Goal: Task Accomplishment & Management: Complete application form

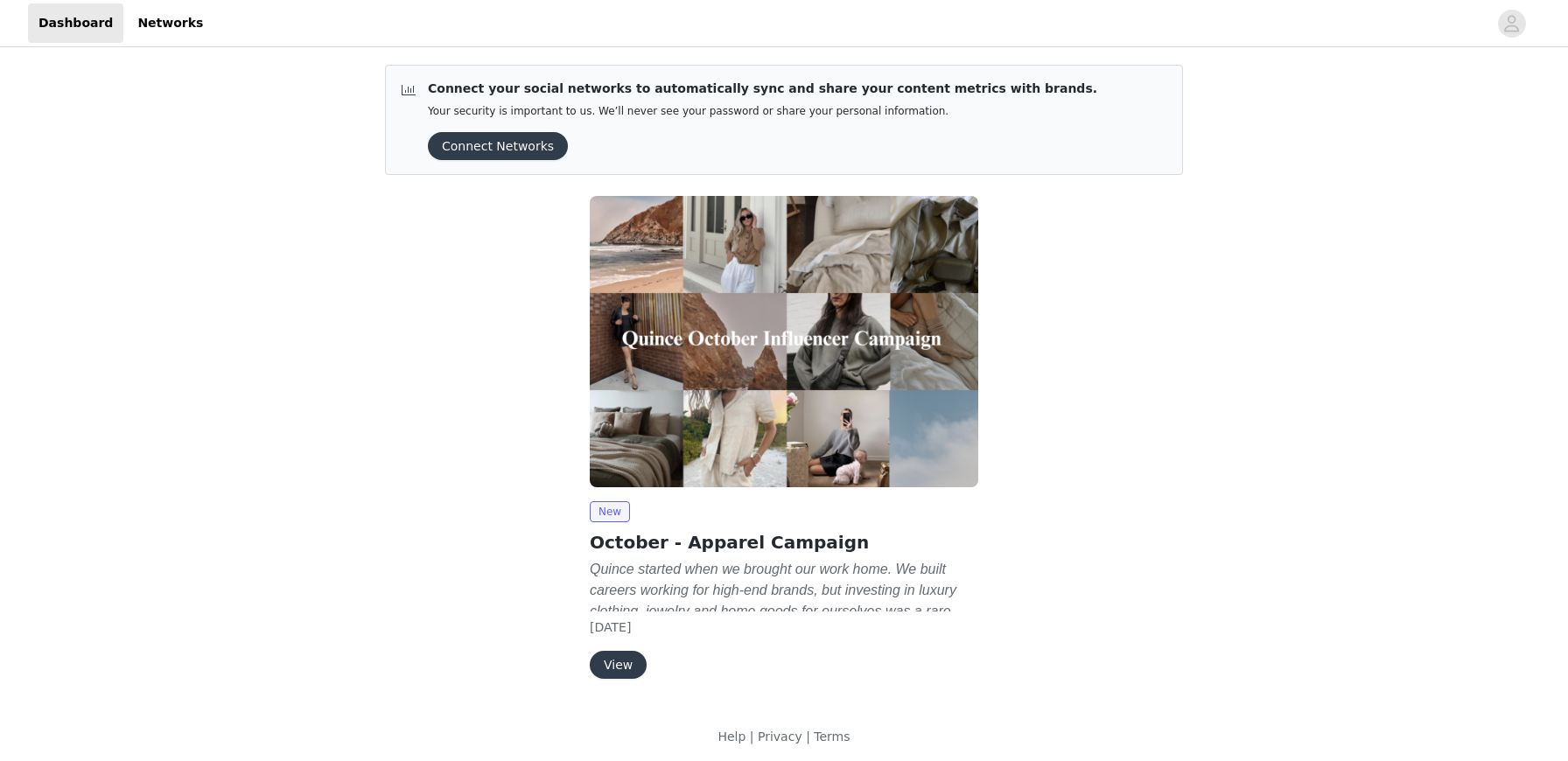
scroll to position [6, 0]
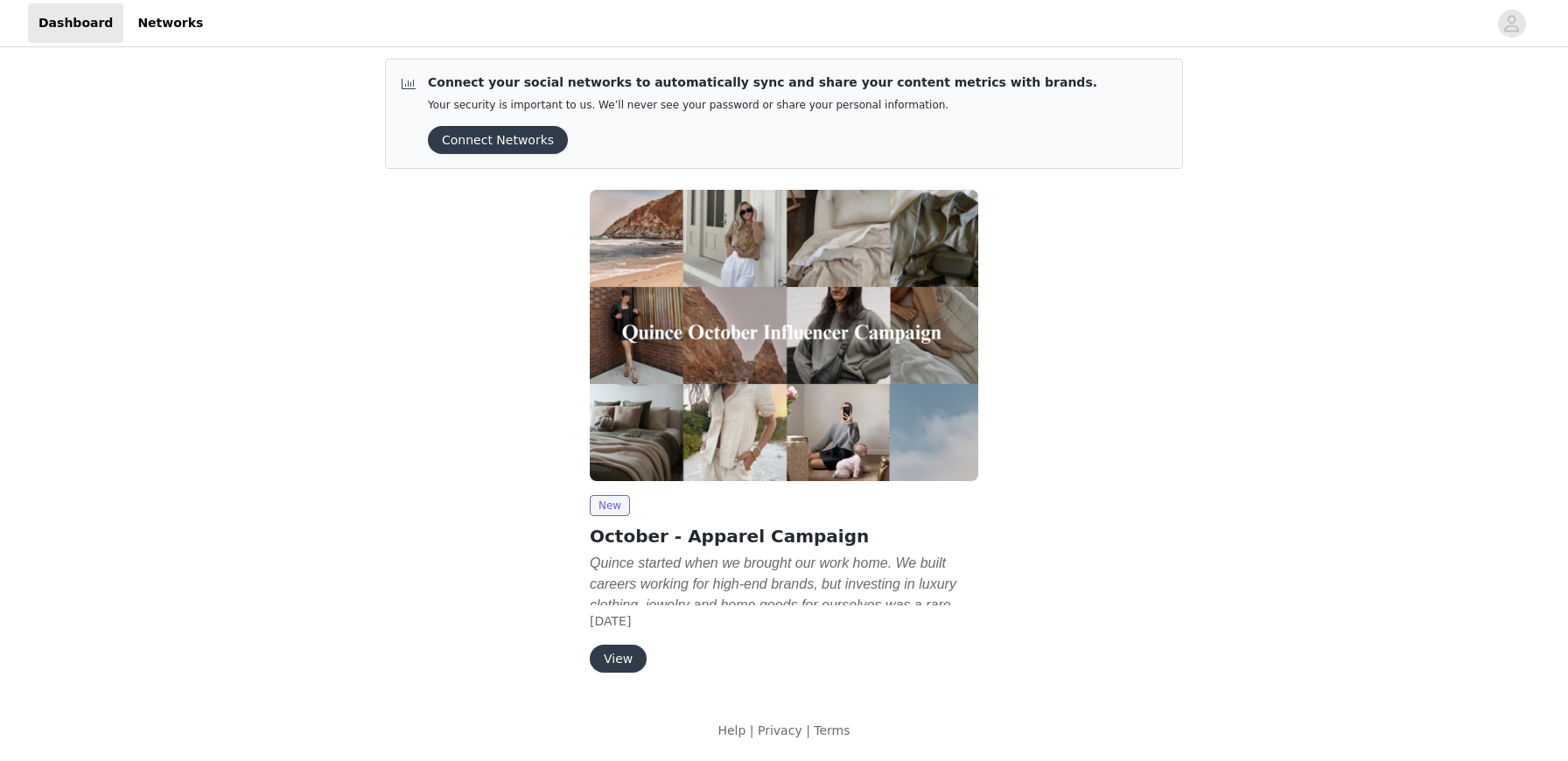
click at [619, 652] on button "View" at bounding box center [618, 659] width 57 height 28
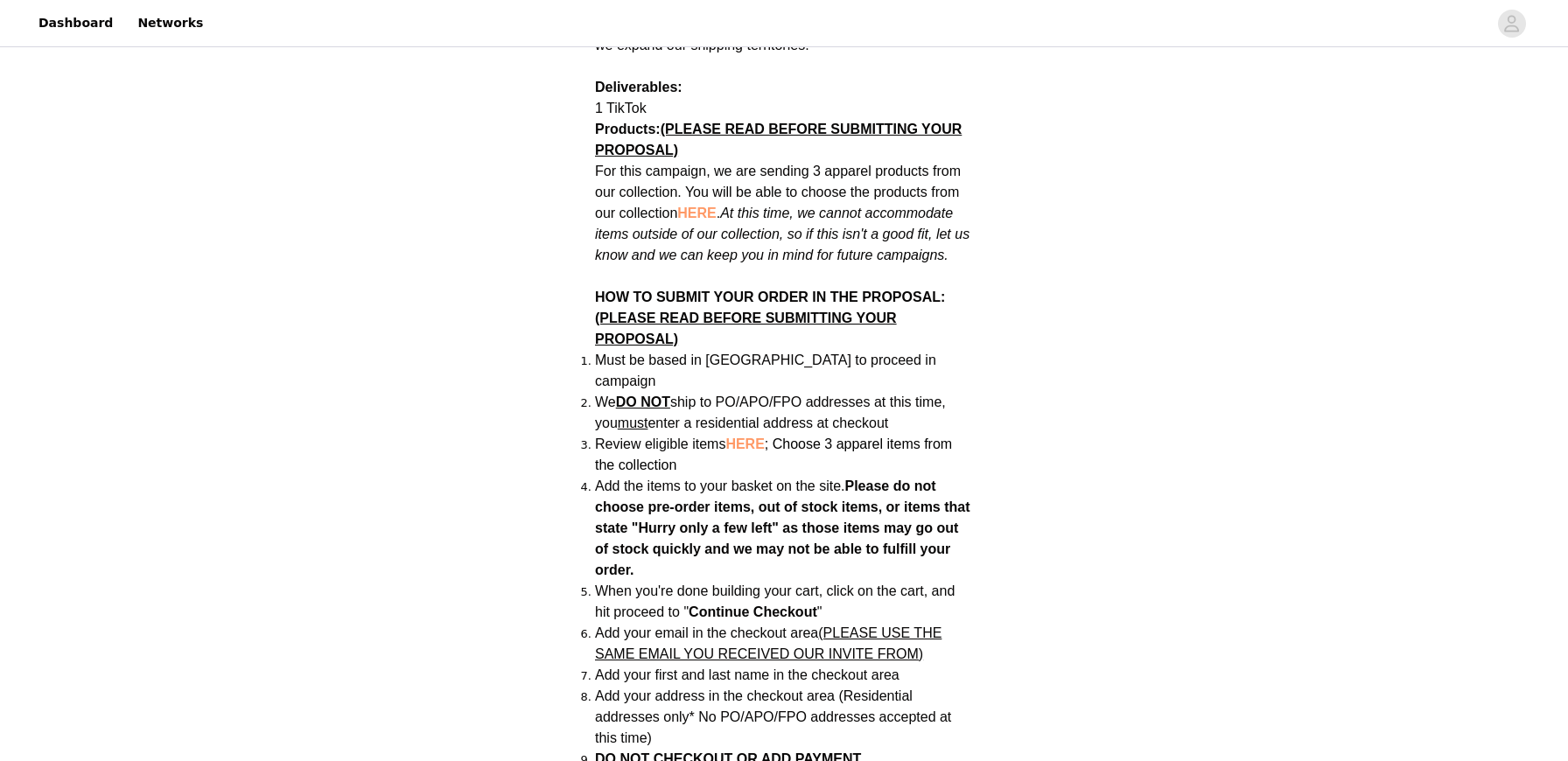
scroll to position [968, 0]
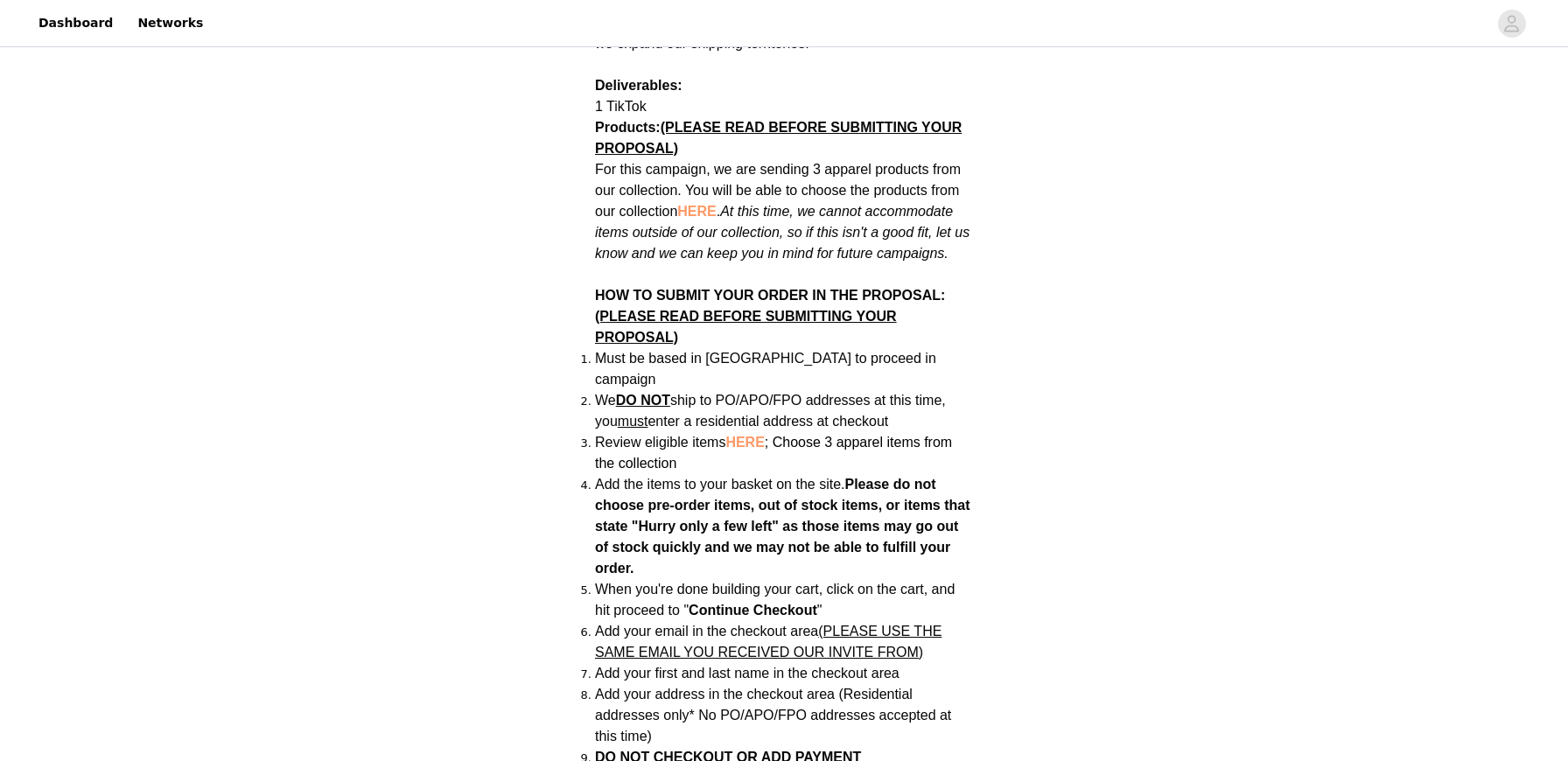
click at [696, 204] on span "HERE" at bounding box center [696, 211] width 39 height 15
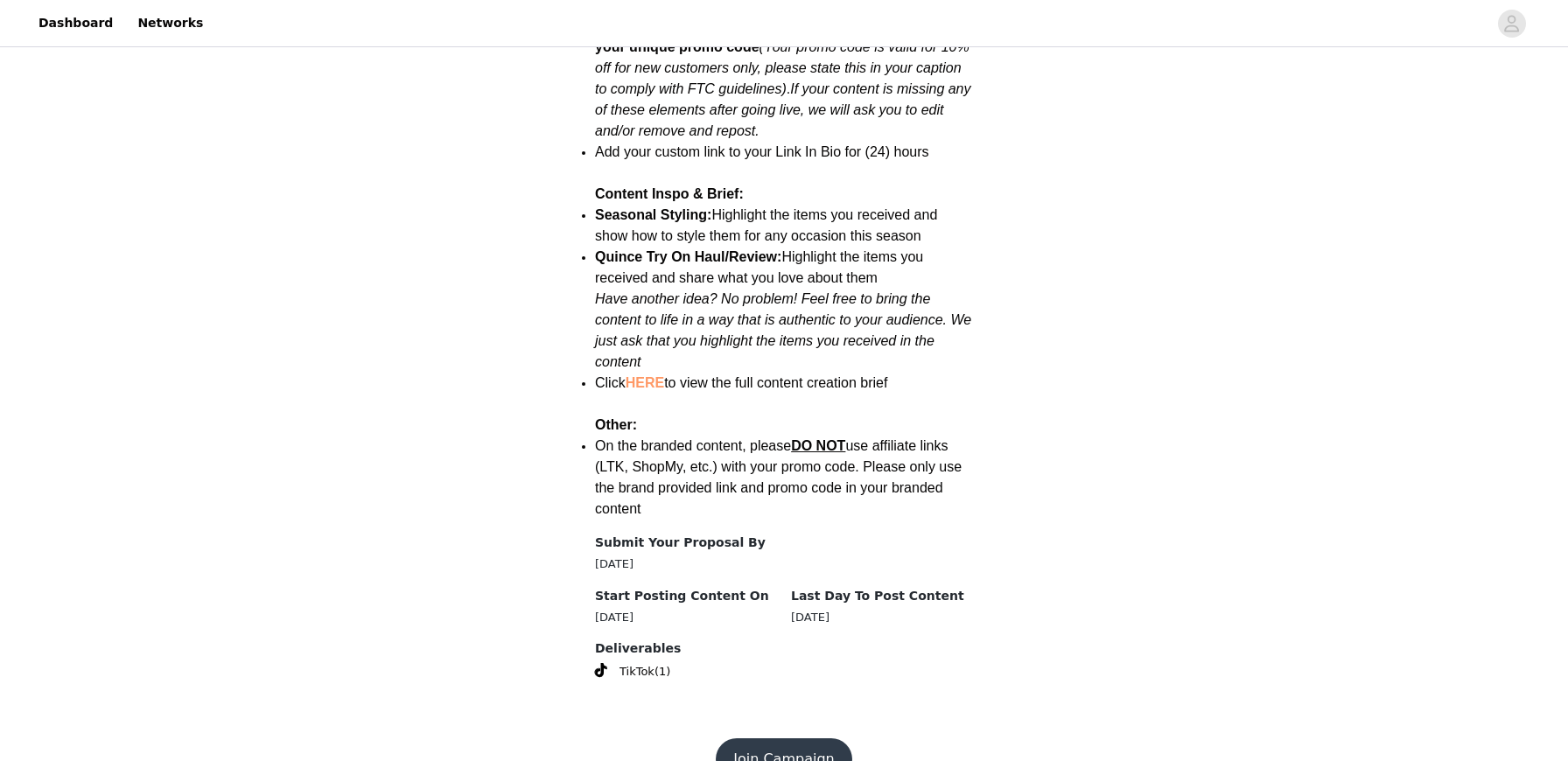
scroll to position [2157, 0]
click at [801, 739] on button "Join Campaign" at bounding box center [784, 760] width 136 height 42
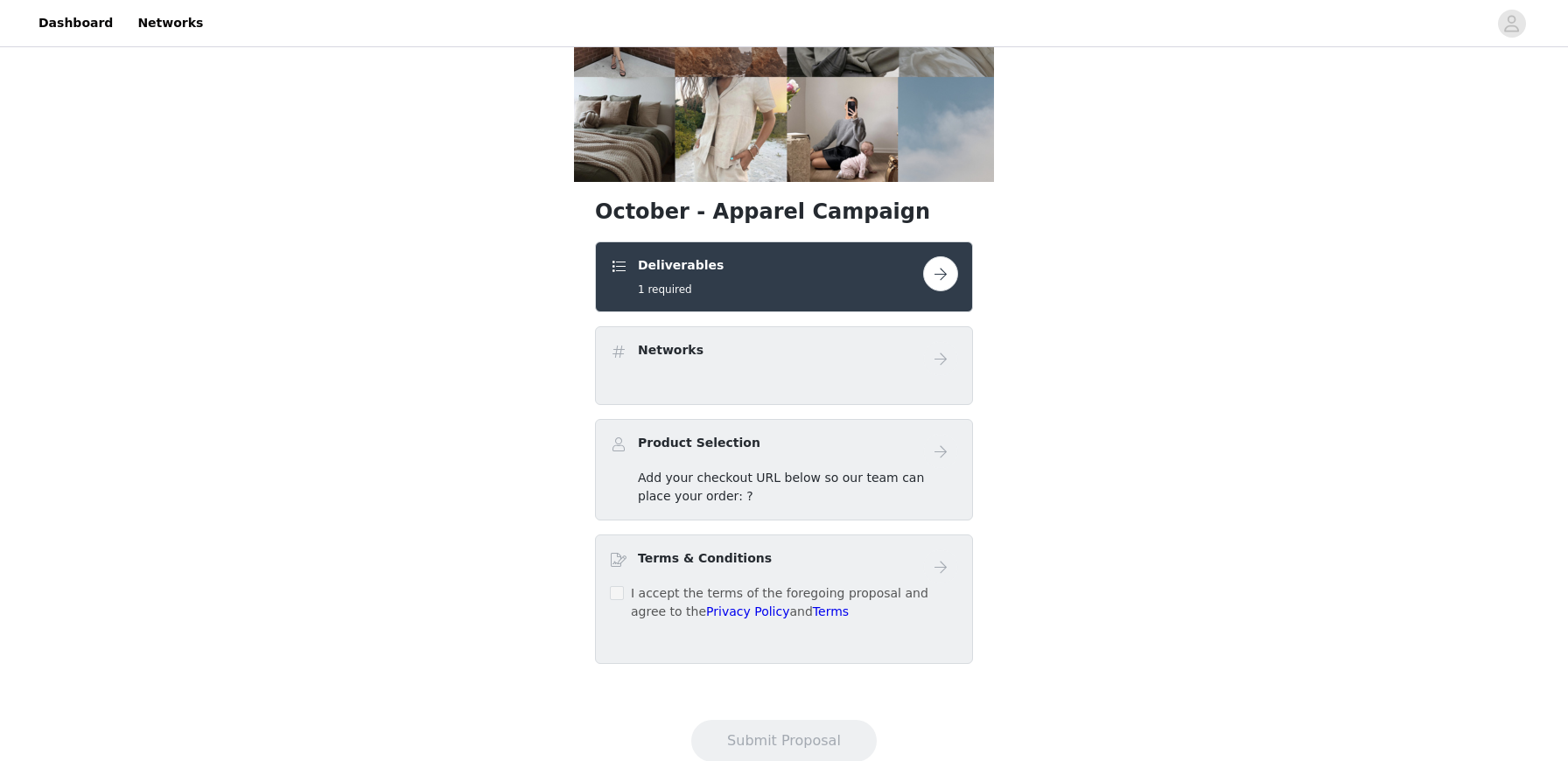
scroll to position [188, 0]
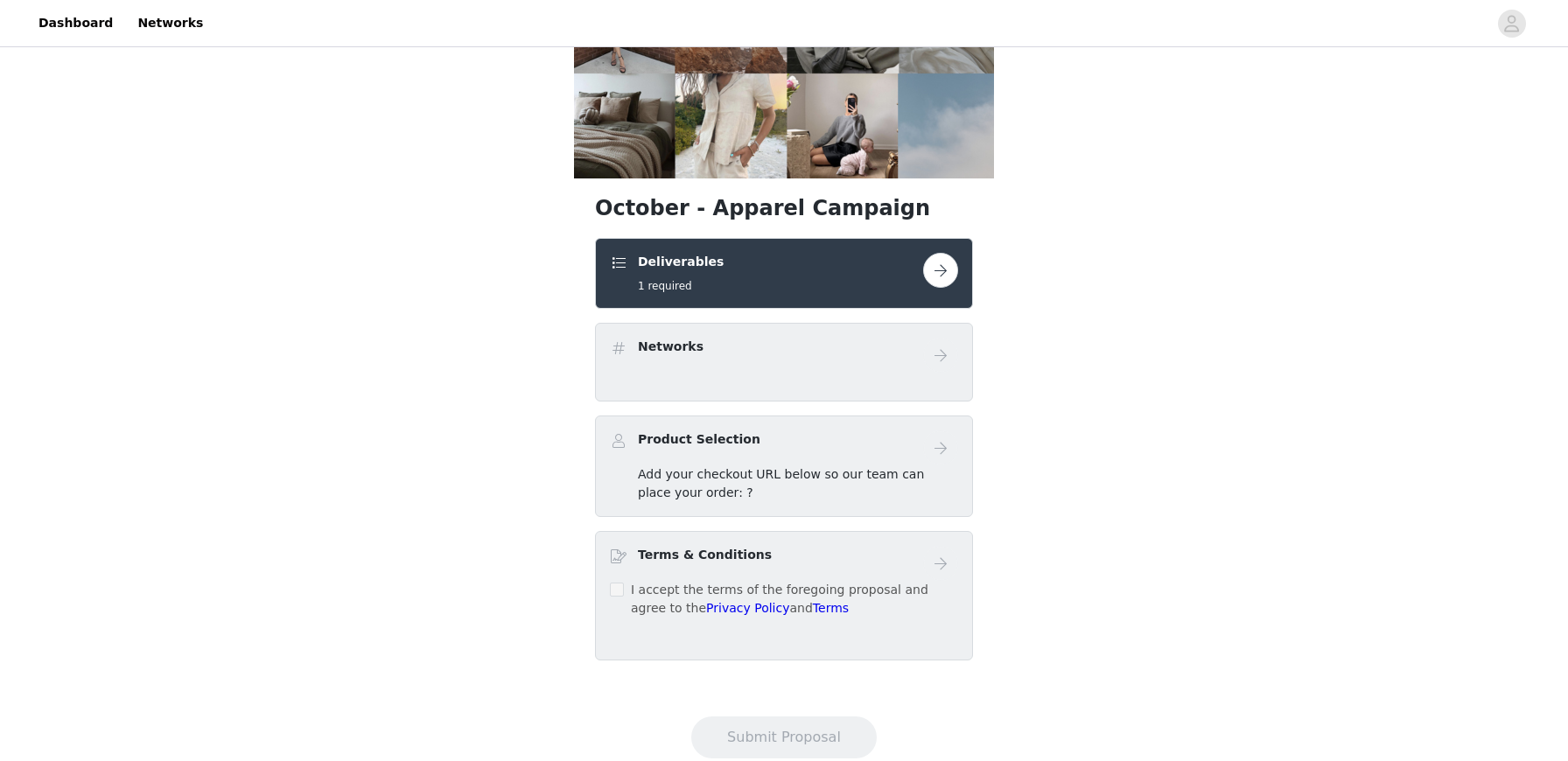
click at [841, 477] on span "Add your checkout URL below so our team can place your order: ?" at bounding box center [781, 483] width 287 height 32
click at [944, 265] on button "button" at bounding box center [940, 270] width 35 height 35
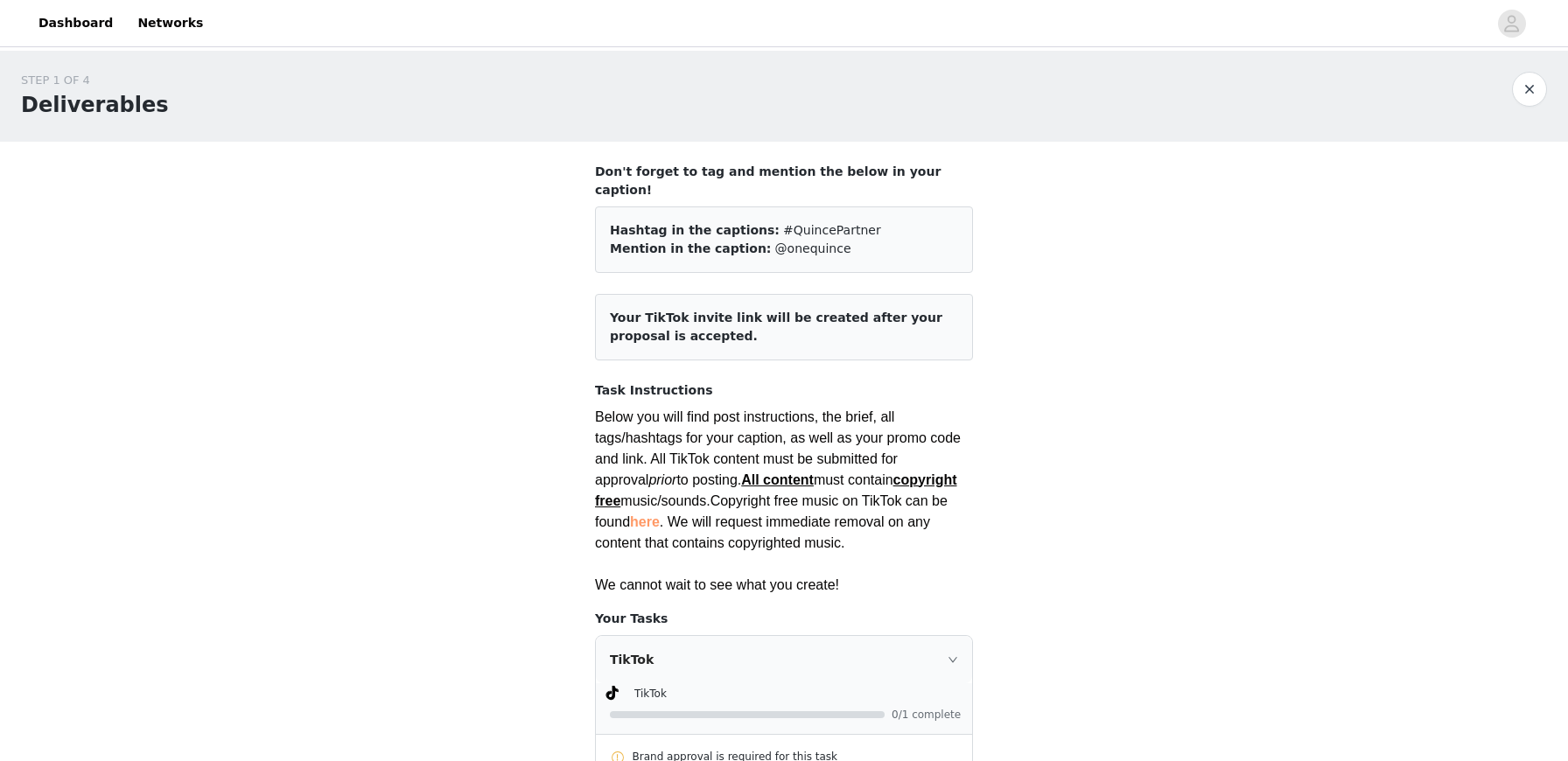
click at [832, 240] on div "Mention in the caption: @onequince" at bounding box center [784, 249] width 349 height 18
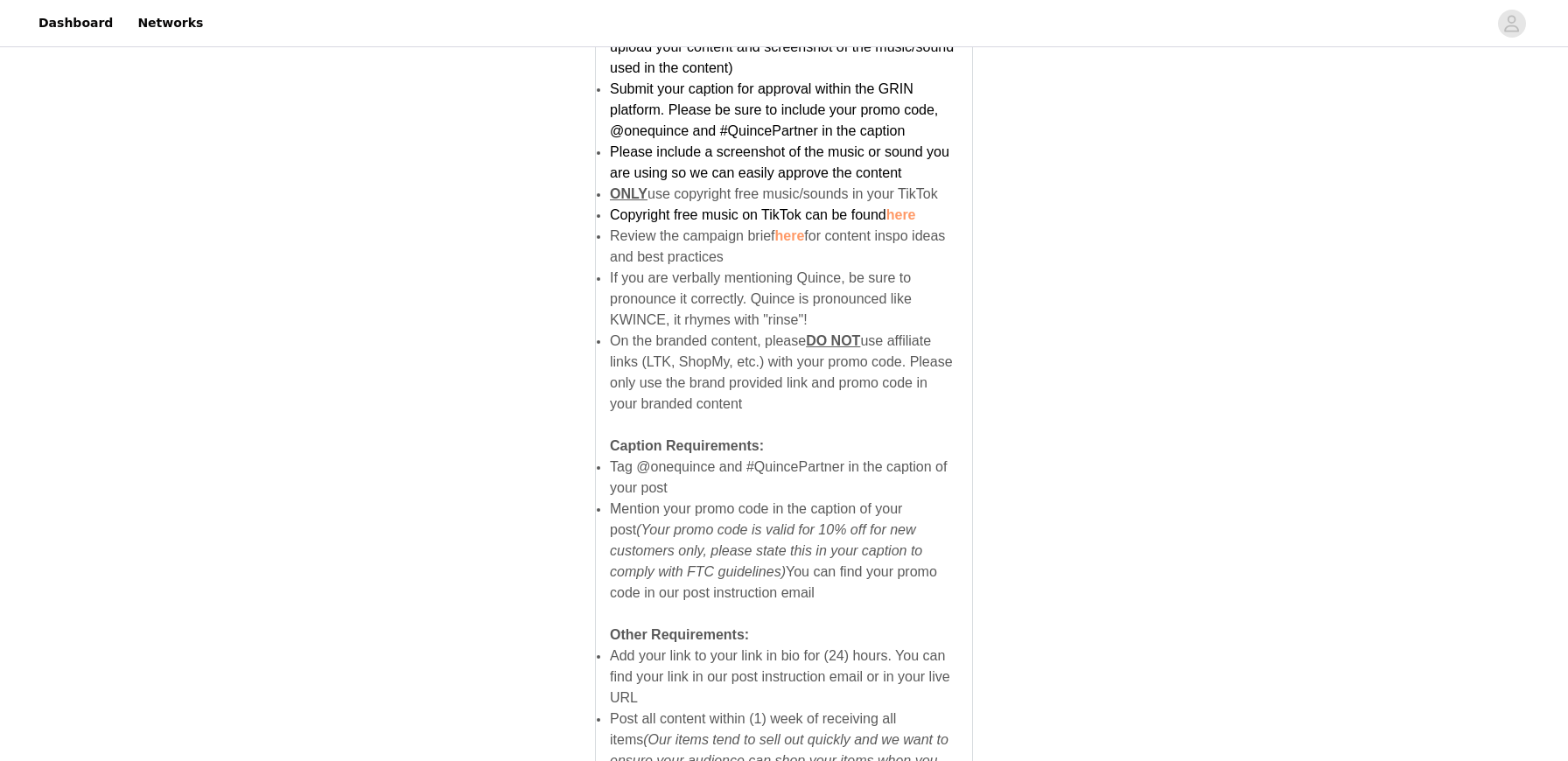
scroll to position [1122, 0]
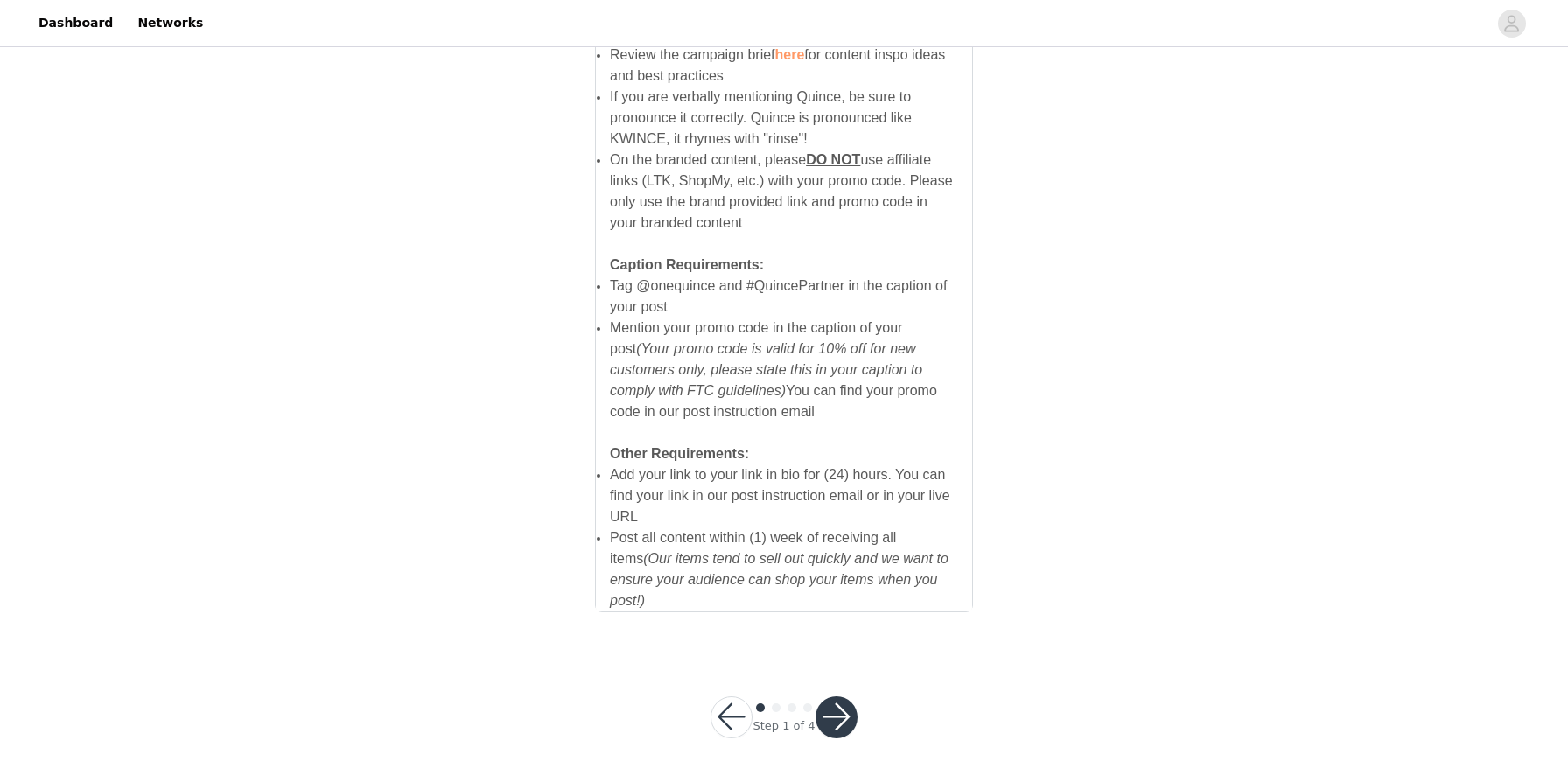
click at [839, 706] on button "button" at bounding box center [837, 717] width 42 height 42
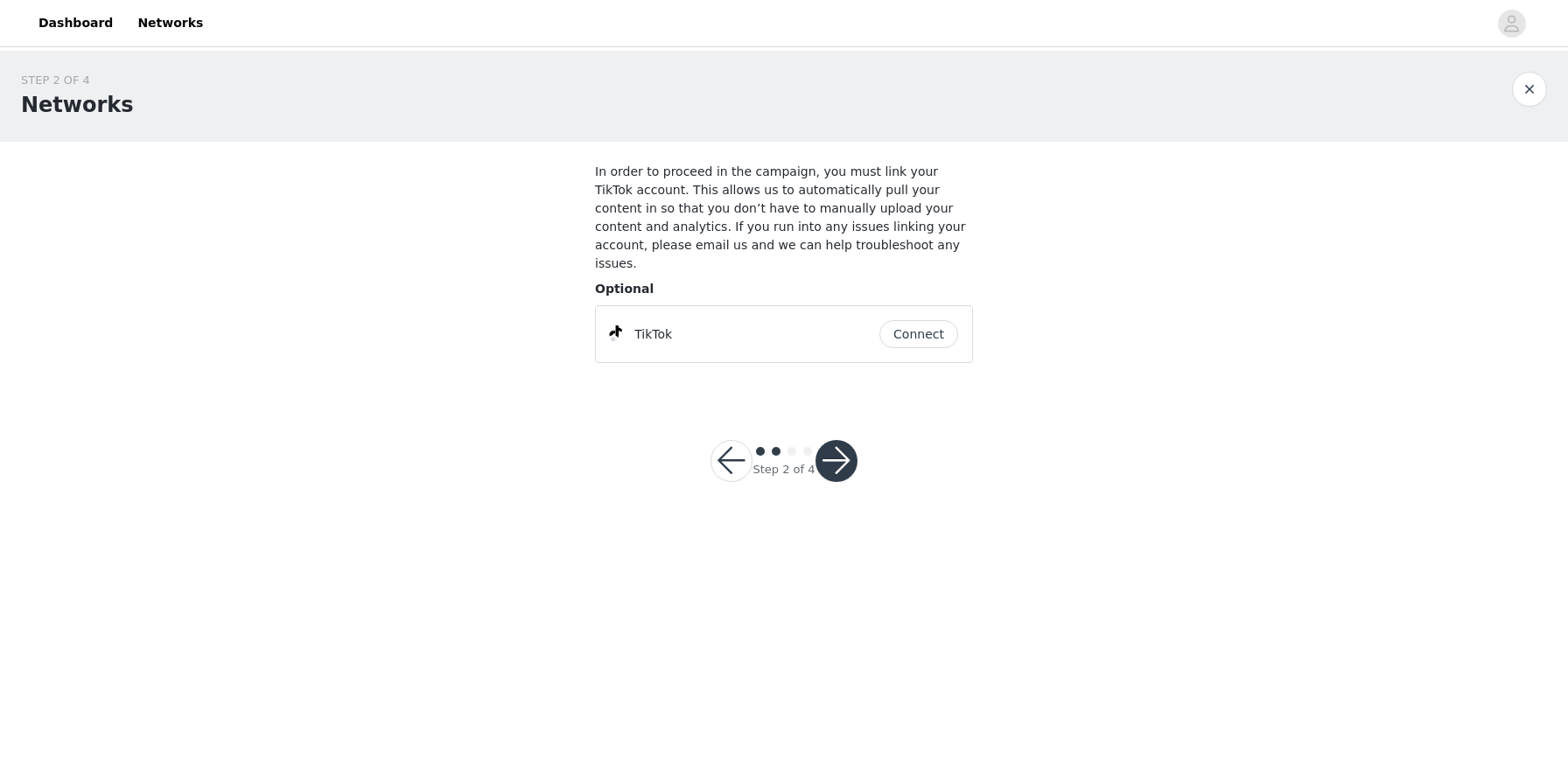
click at [915, 321] on button "Connect" at bounding box center [919, 335] width 79 height 28
click at [844, 449] on button "button" at bounding box center [837, 470] width 42 height 42
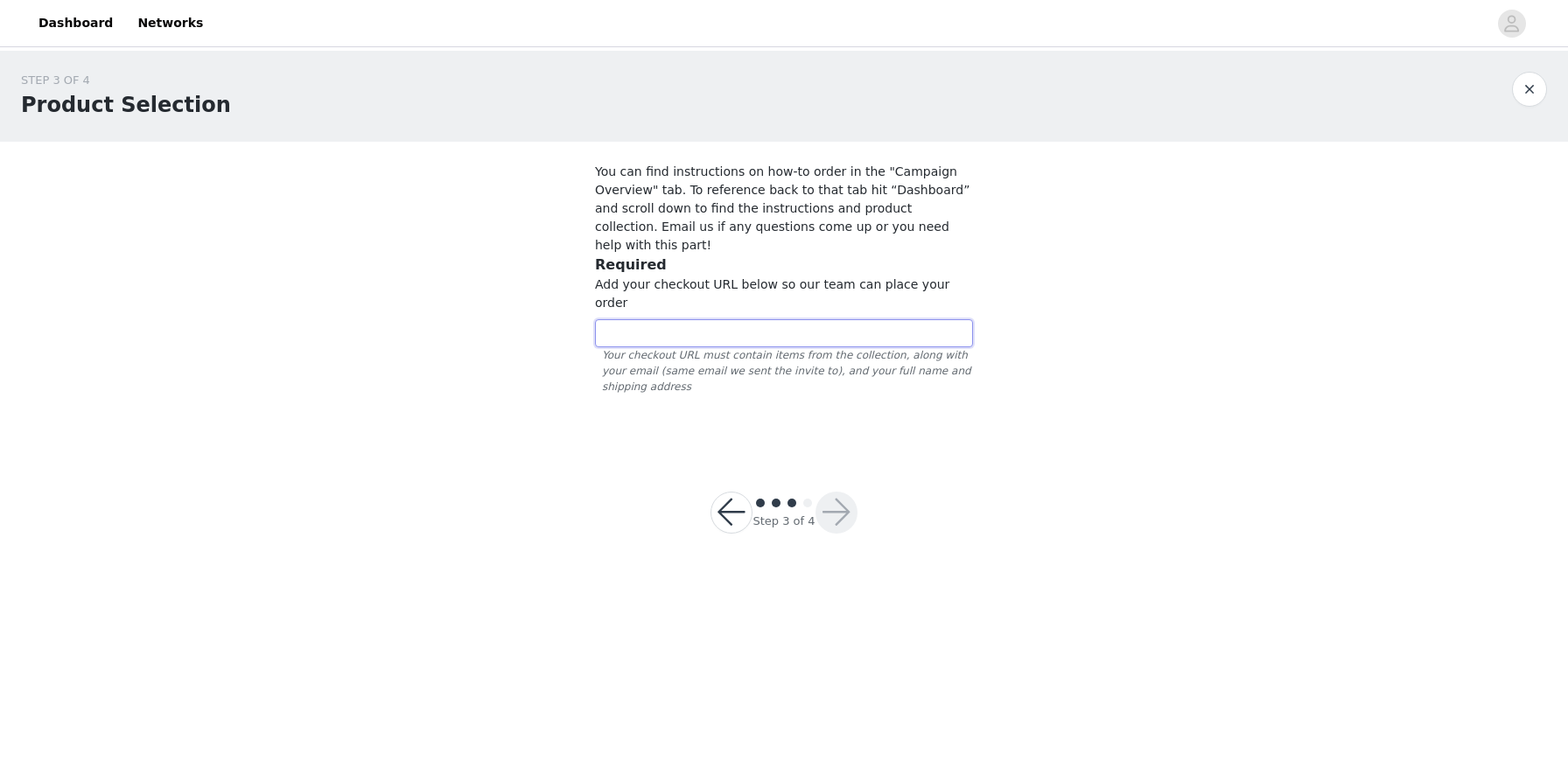
paste input "https://www.quince.com/checkout?checkoutId=4c150b1d-daa0-44bd-bfa1-20933e4e635e…"
type input "https://www.quince.com/checkout?checkoutId=4c150b1d-daa0-44bd-bfa1-20933e4e635e…"
click at [832, 491] on button "button" at bounding box center [837, 512] width 42 height 42
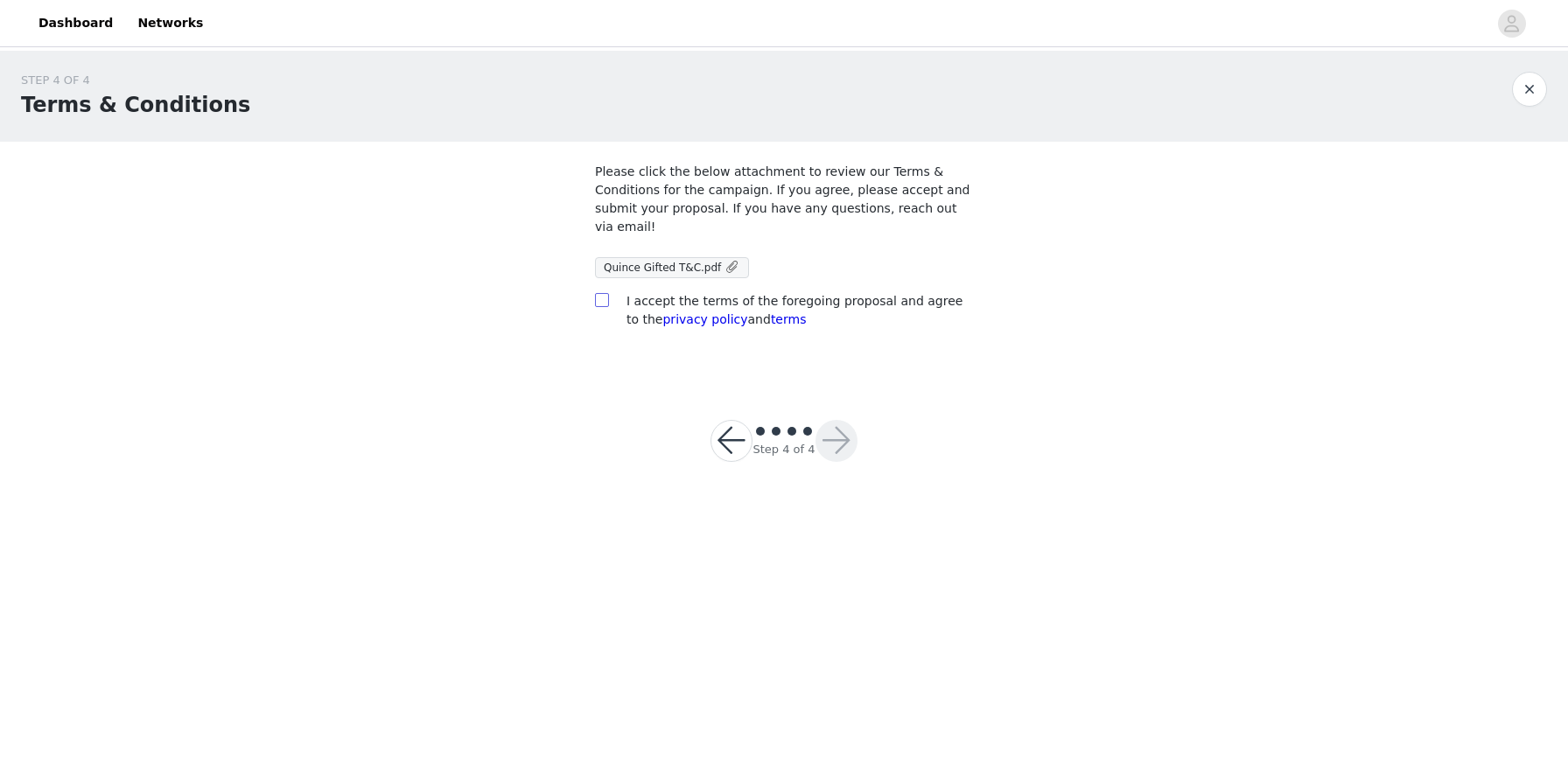
click at [603, 294] on input "checkbox" at bounding box center [601, 300] width 12 height 12
checkbox input "true"
click at [839, 440] on button "button" at bounding box center [837, 441] width 42 height 42
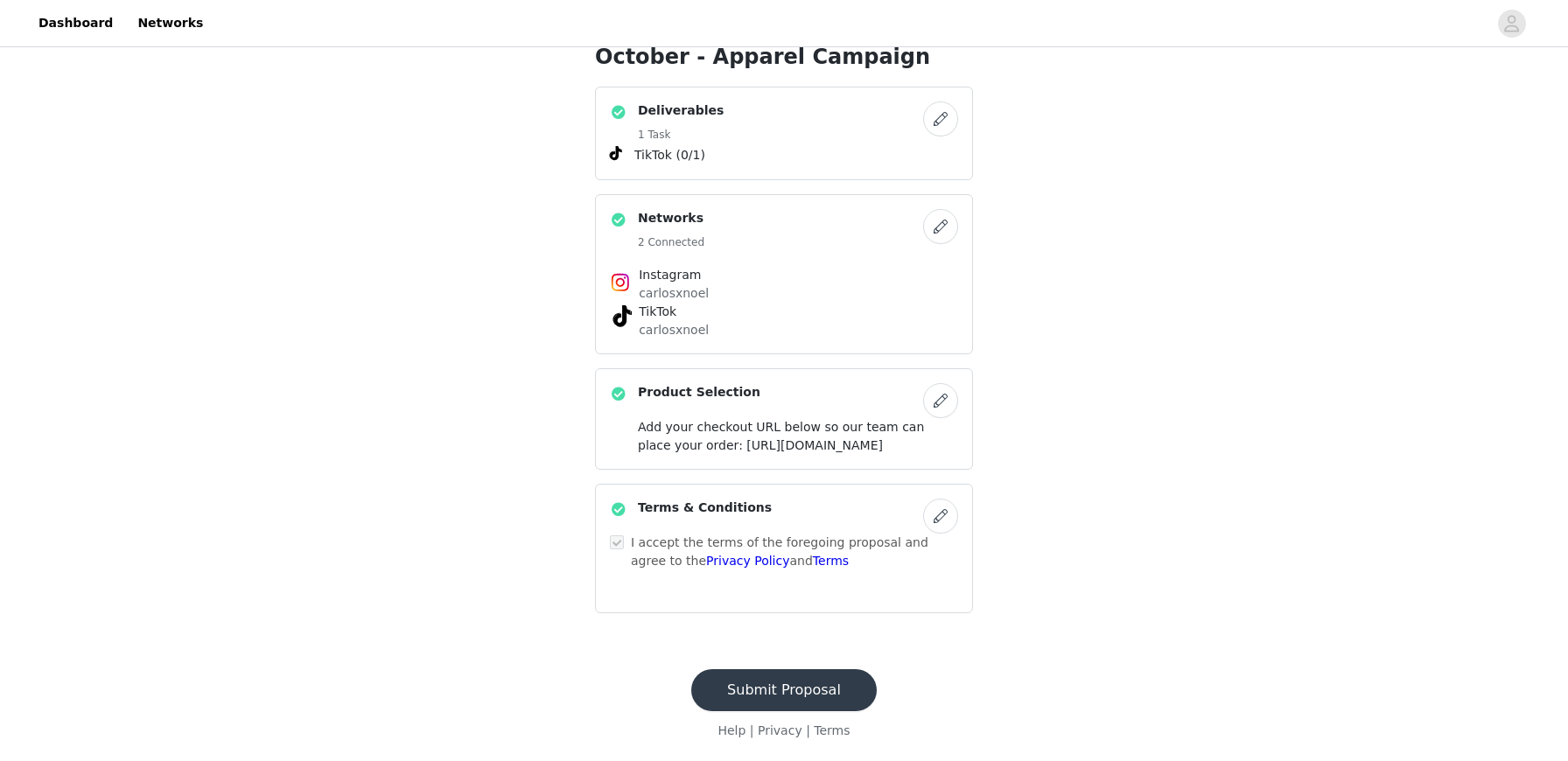
scroll to position [393, 0]
click at [812, 687] on button "Submit Proposal" at bounding box center [784, 690] width 186 height 42
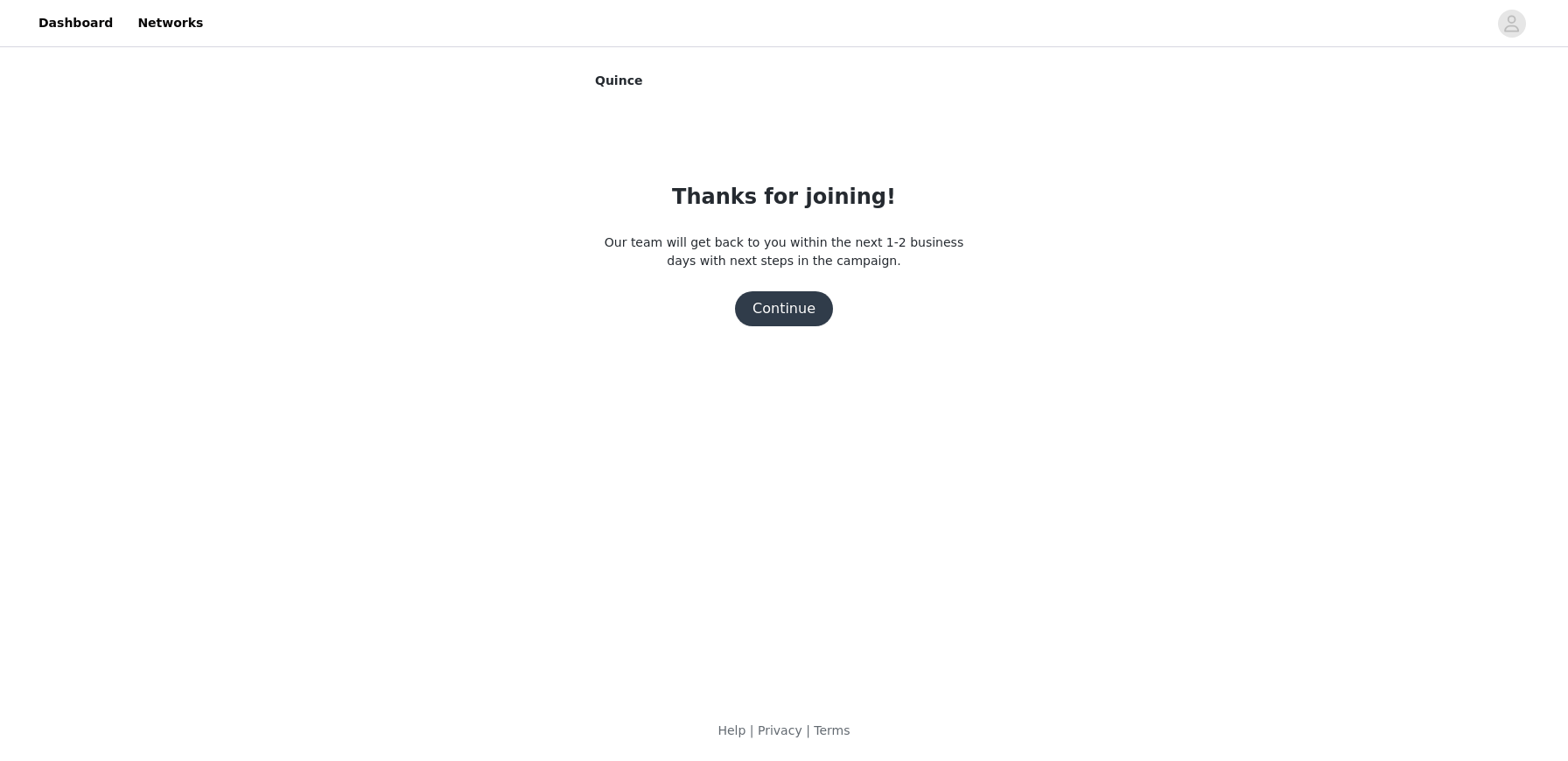
scroll to position [0, 0]
click at [800, 308] on button "Continue" at bounding box center [784, 309] width 98 height 35
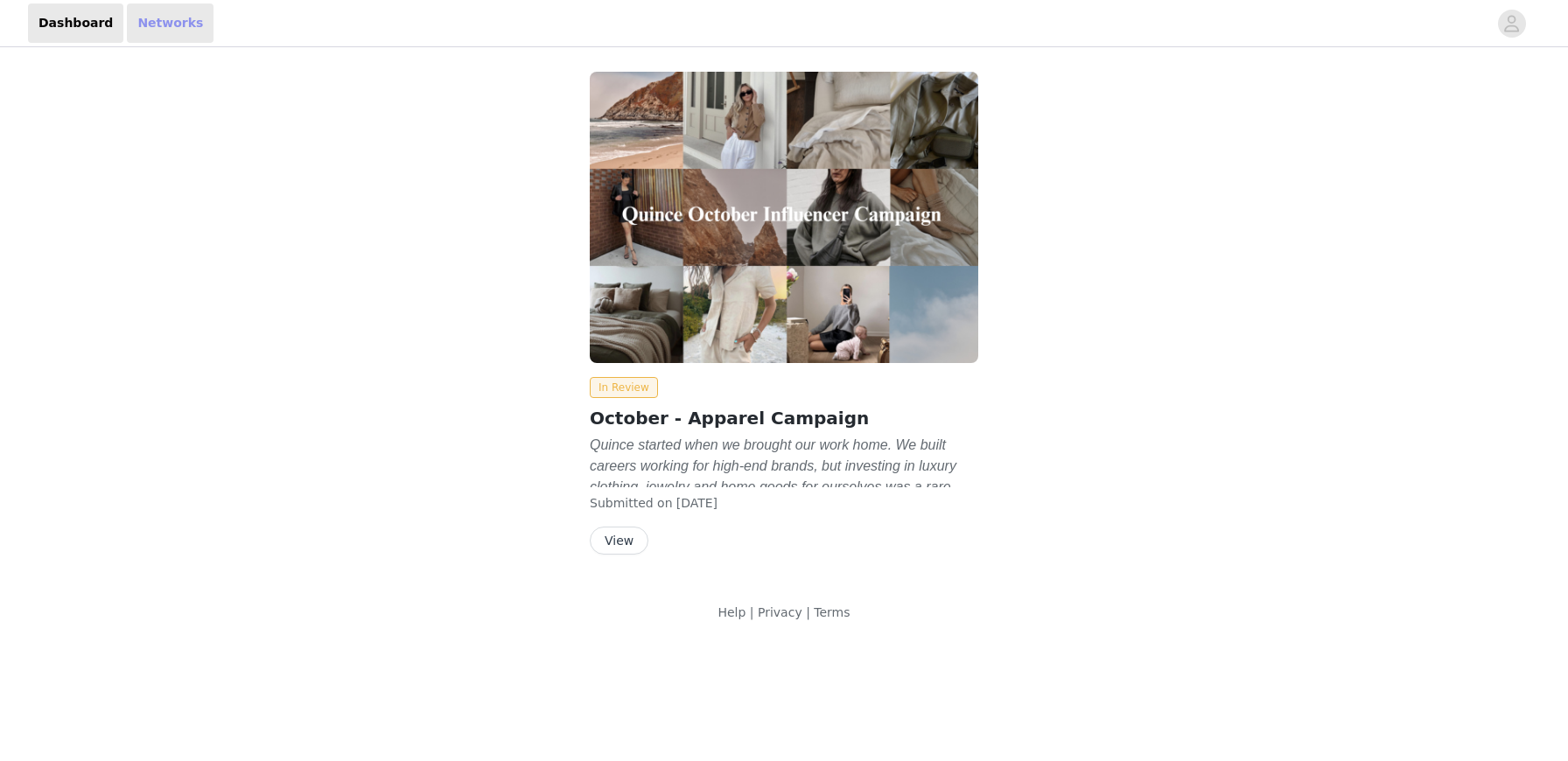
click at [132, 24] on link "Networks" at bounding box center [170, 23] width 87 height 39
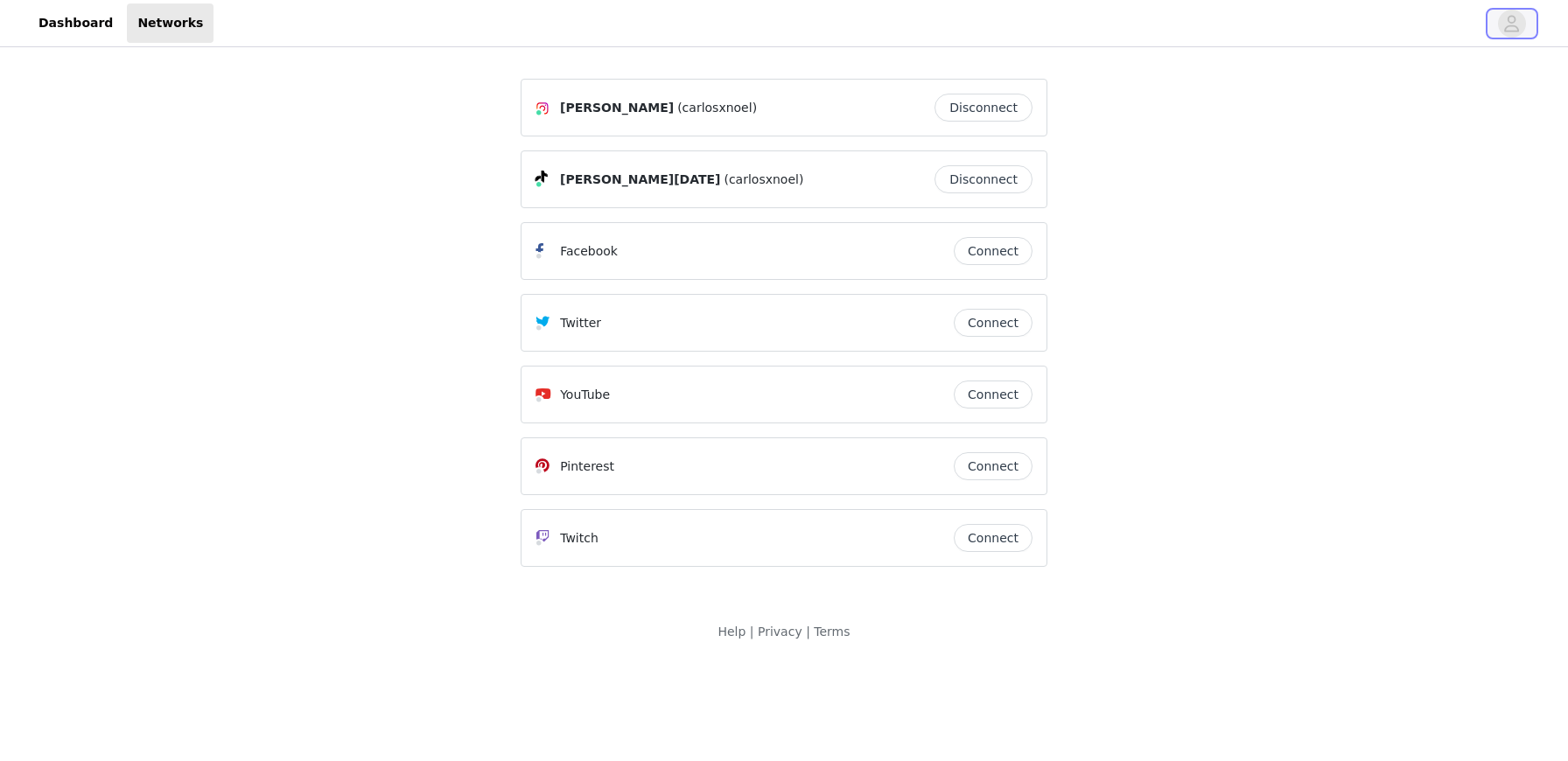
click at [1509, 18] on icon "avatar" at bounding box center [1511, 24] width 17 height 28
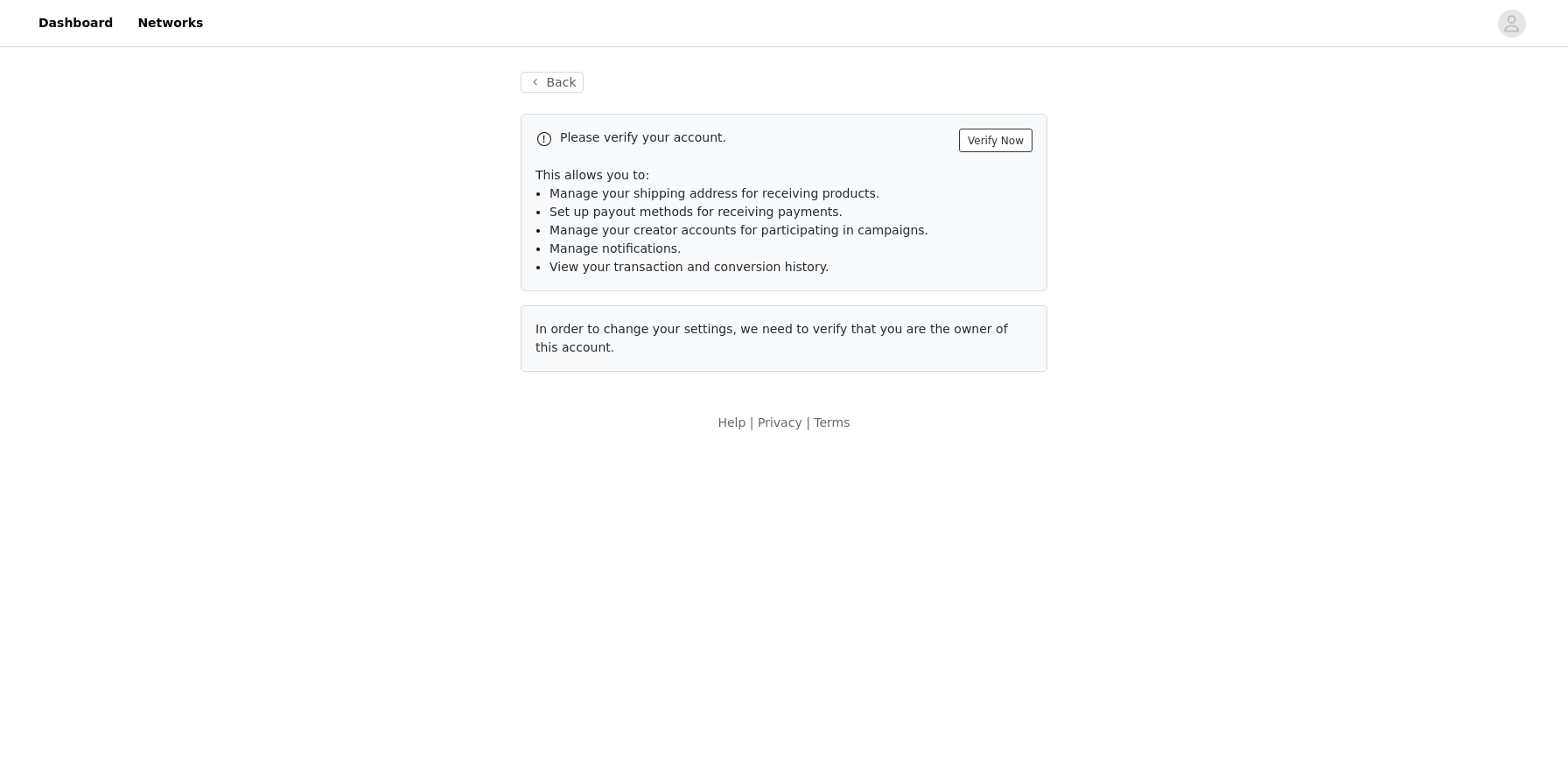
click at [993, 138] on button "Verify Now" at bounding box center [996, 141] width 74 height 24
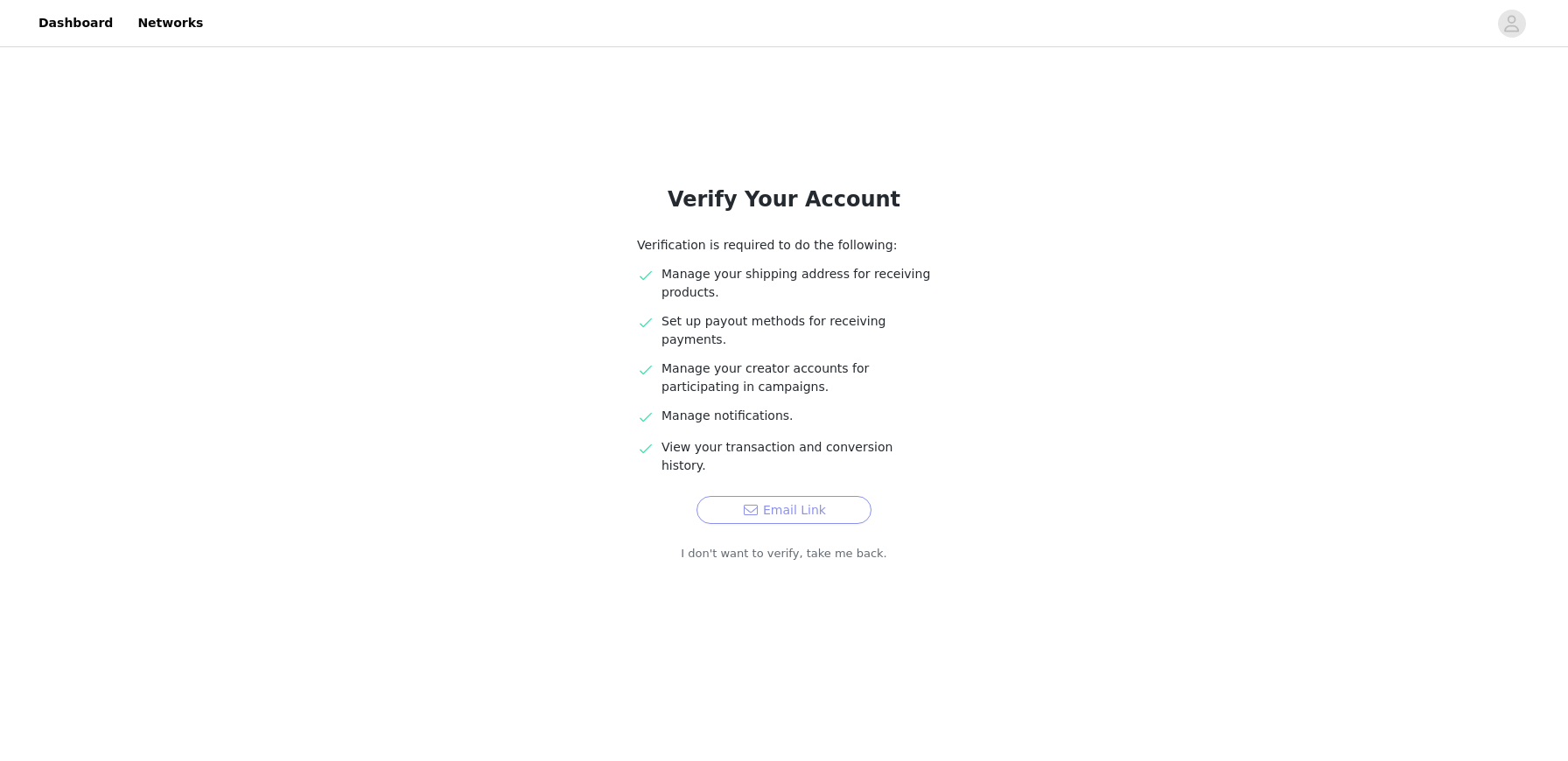
click at [795, 496] on button "Email Link" at bounding box center [783, 510] width 175 height 28
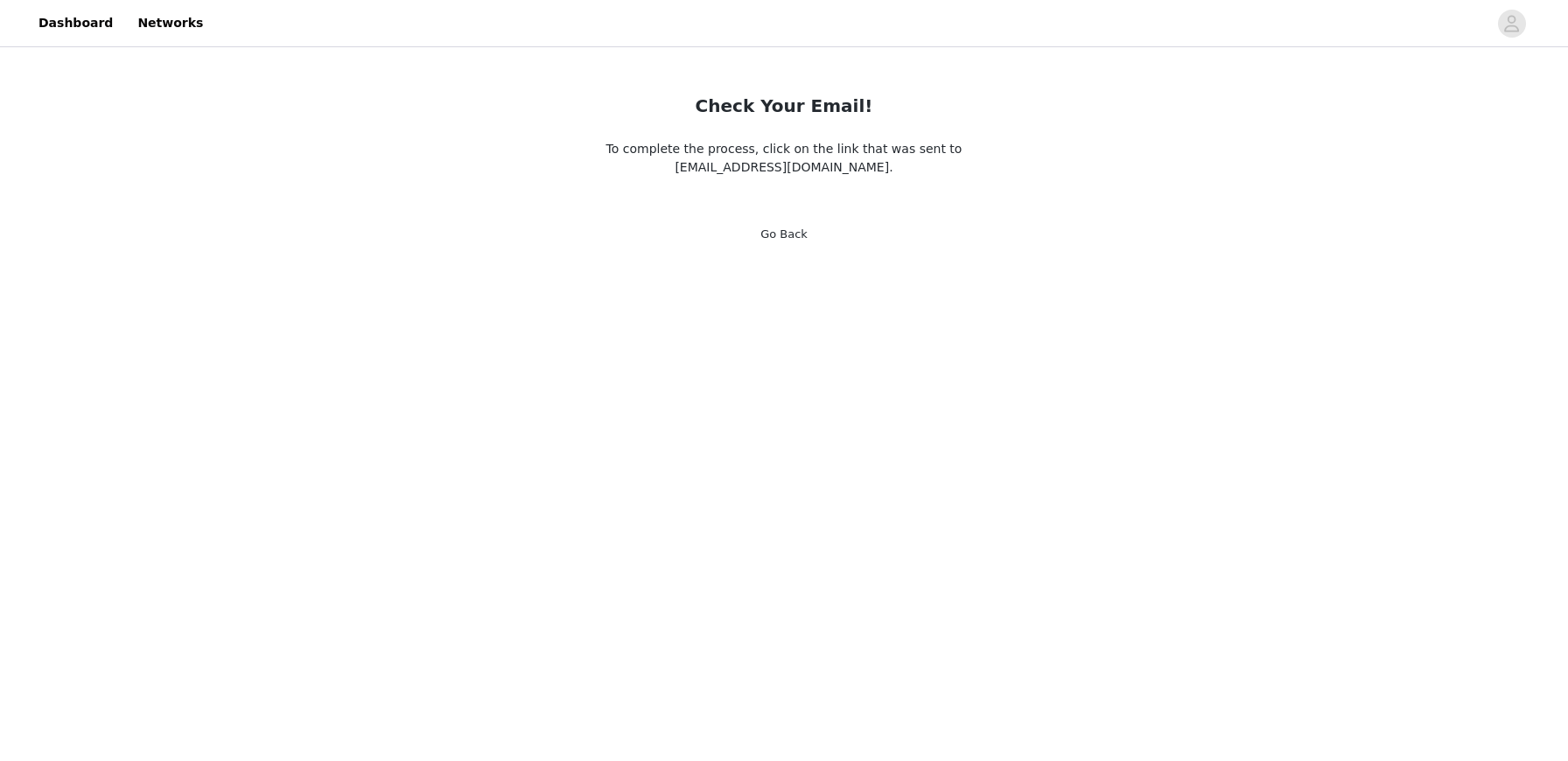
click at [787, 232] on link "Go Back" at bounding box center [783, 234] width 47 height 13
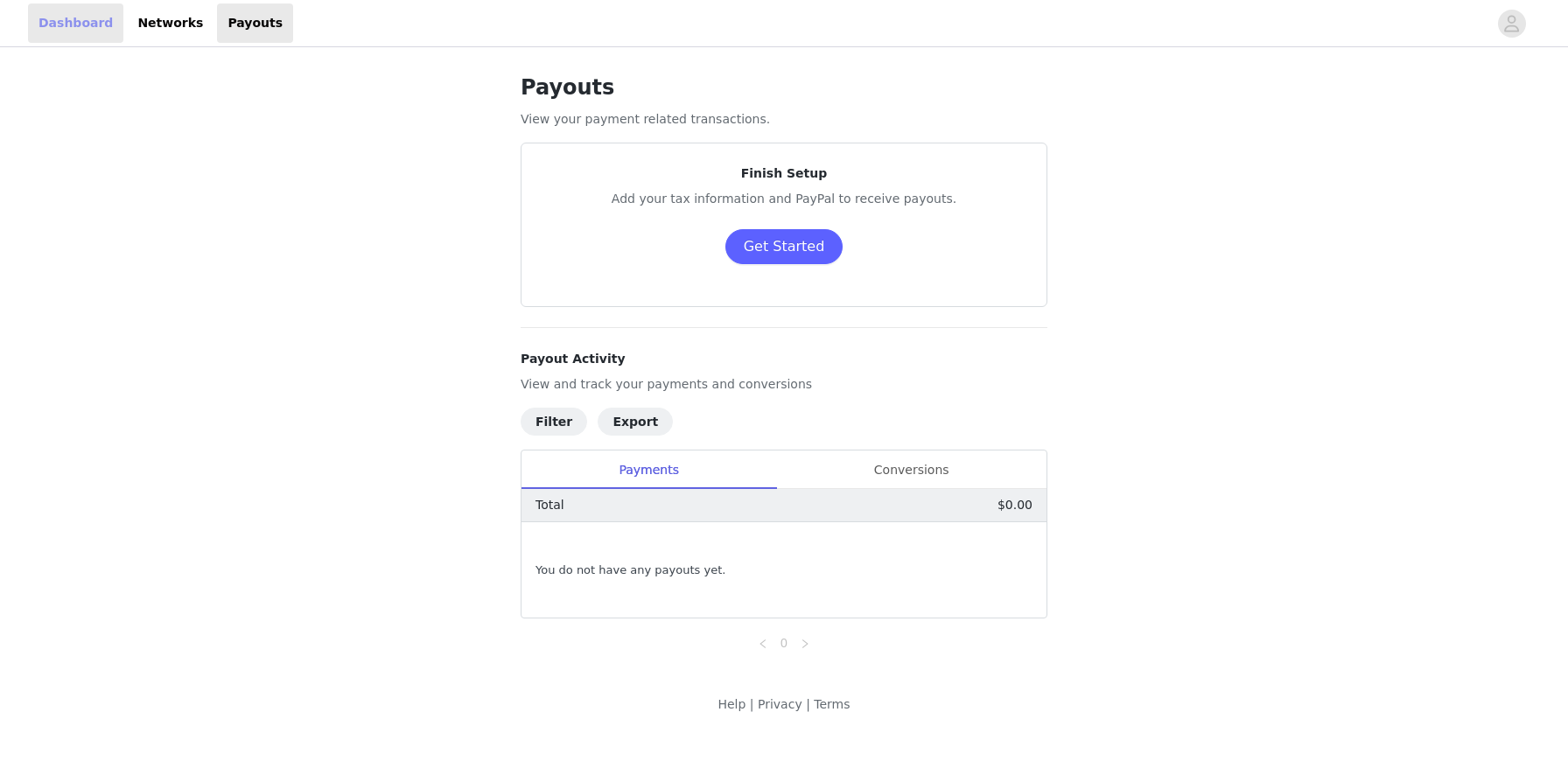
click at [77, 26] on link "Dashboard" at bounding box center [76, 23] width 96 height 39
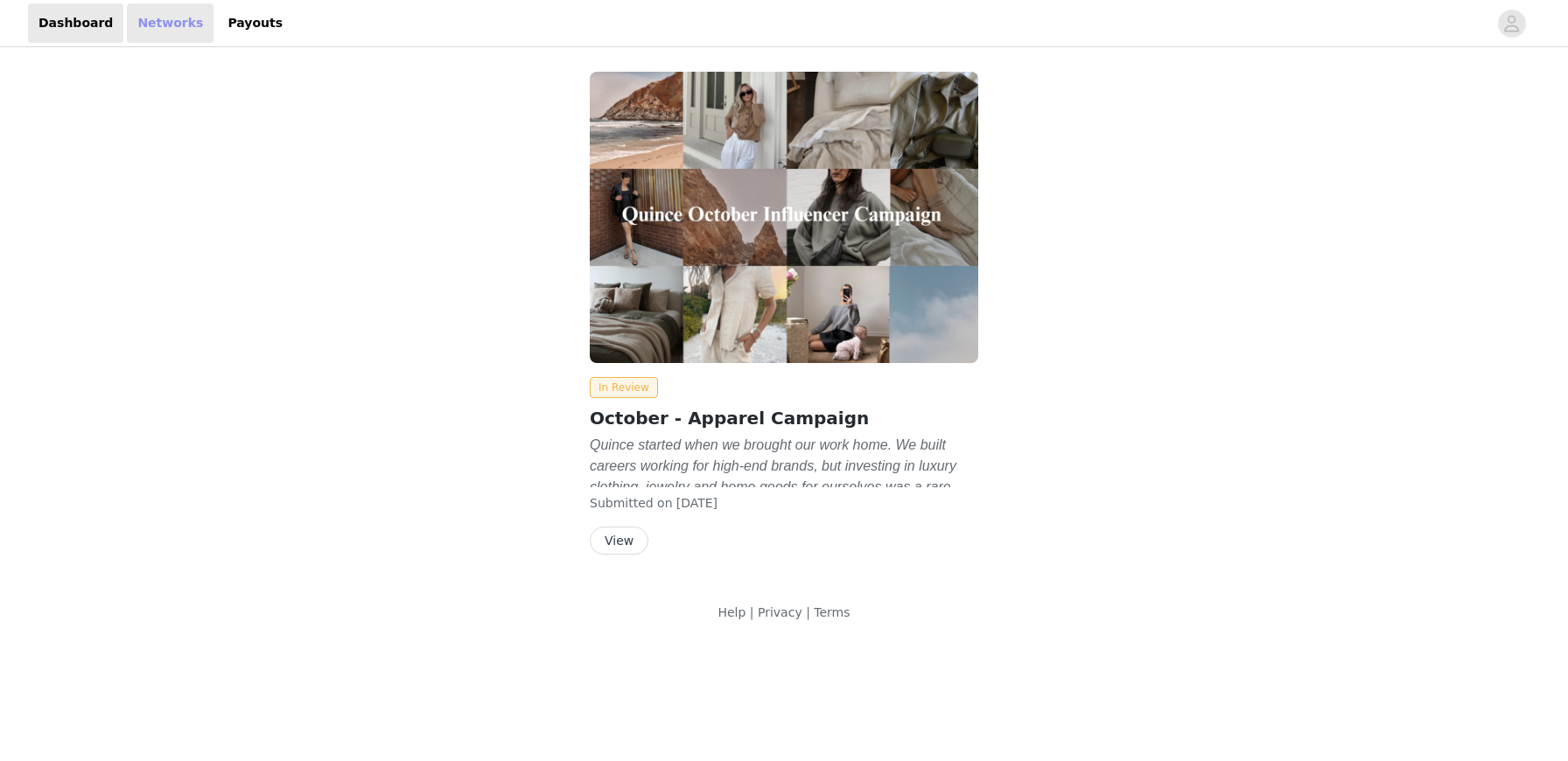
click at [168, 33] on link "Networks" at bounding box center [170, 23] width 87 height 39
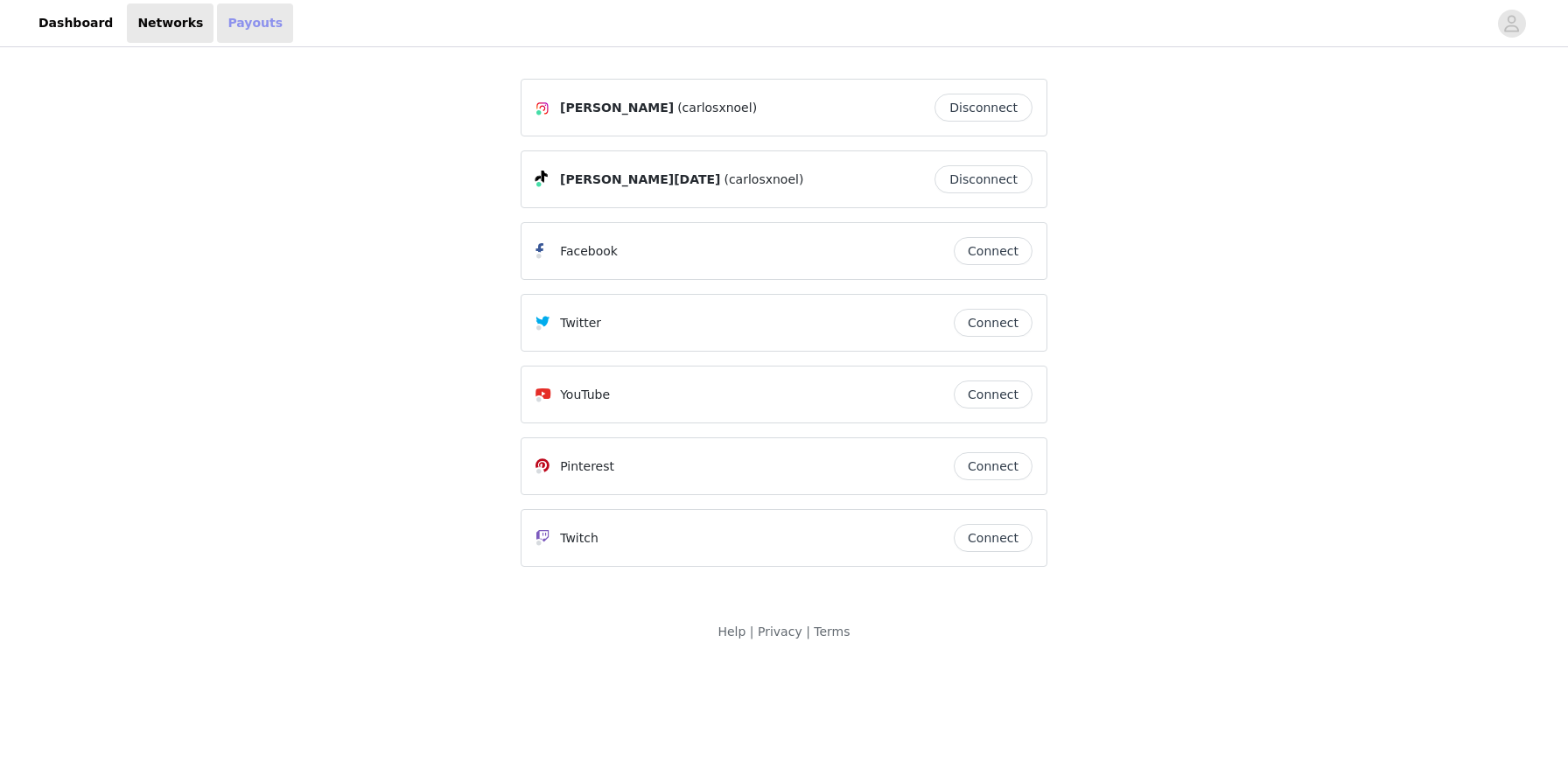
click at [219, 26] on link "Payouts" at bounding box center [255, 23] width 76 height 39
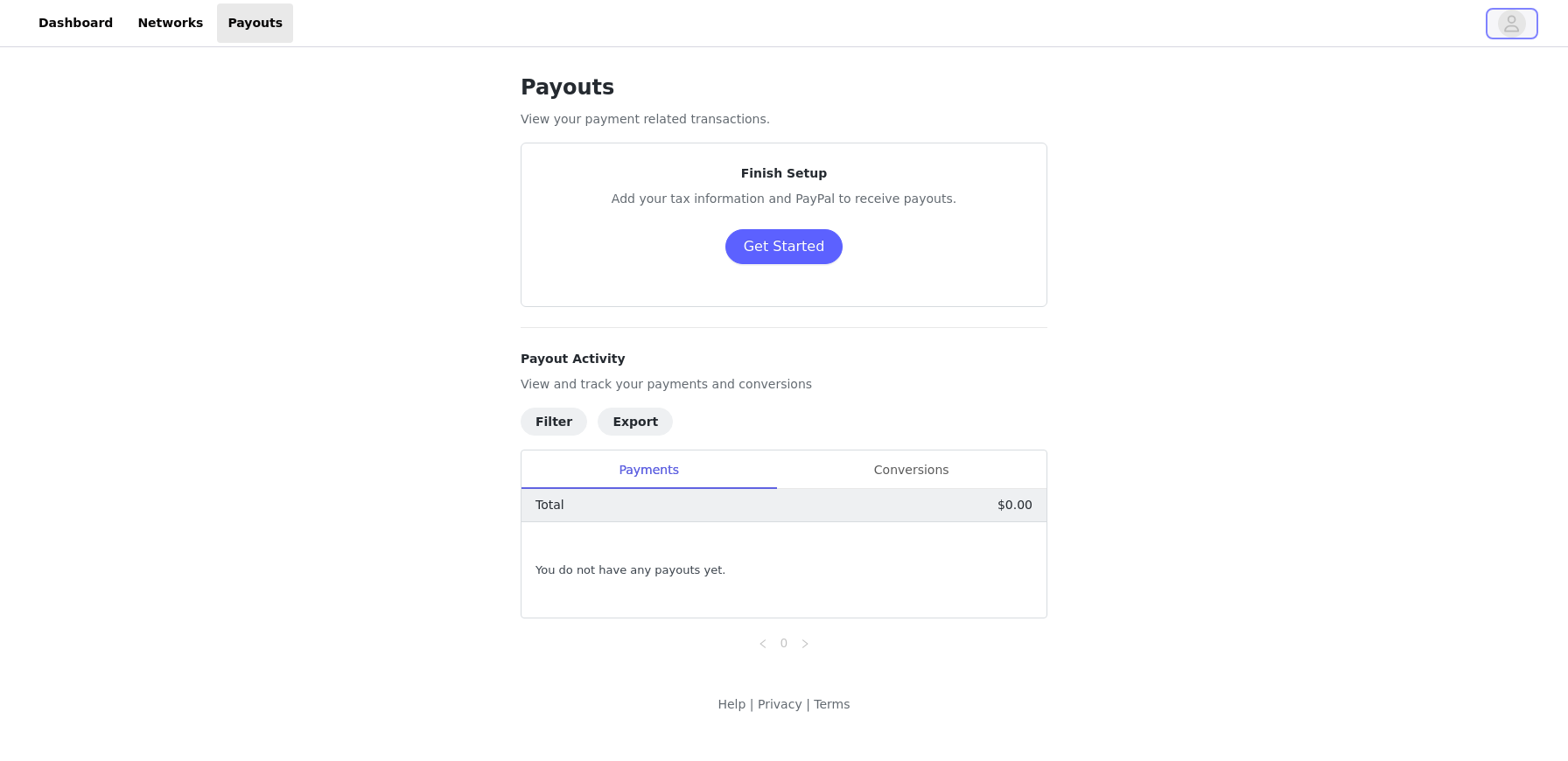
click at [1519, 28] on icon "avatar" at bounding box center [1511, 24] width 17 height 28
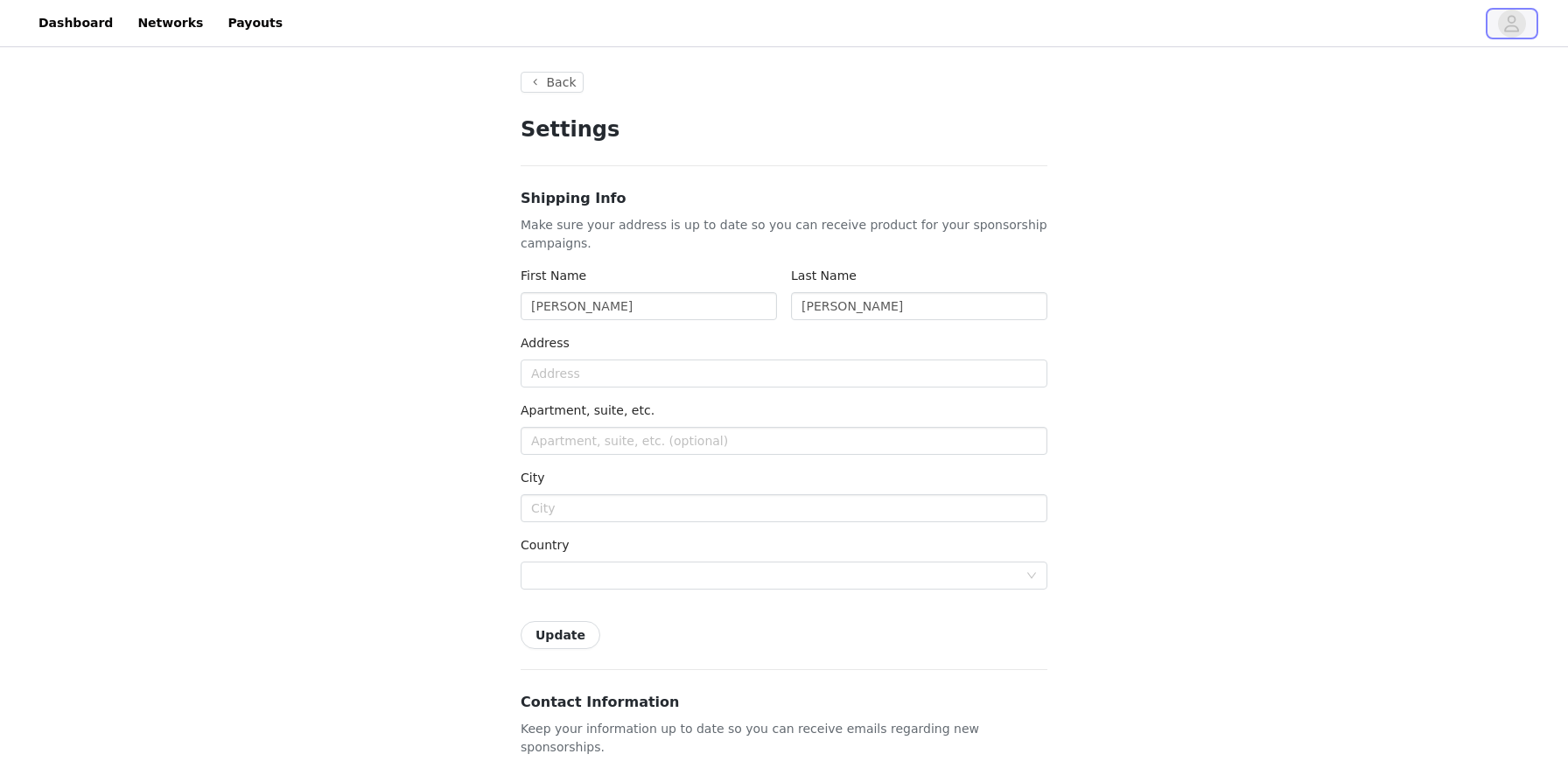
type input "+1 (United States)"
drag, startPoint x: 635, startPoint y: 310, endPoint x: 376, endPoint y: 306, distance: 259.0
type input "Carlos Noel"
type input "Torres"
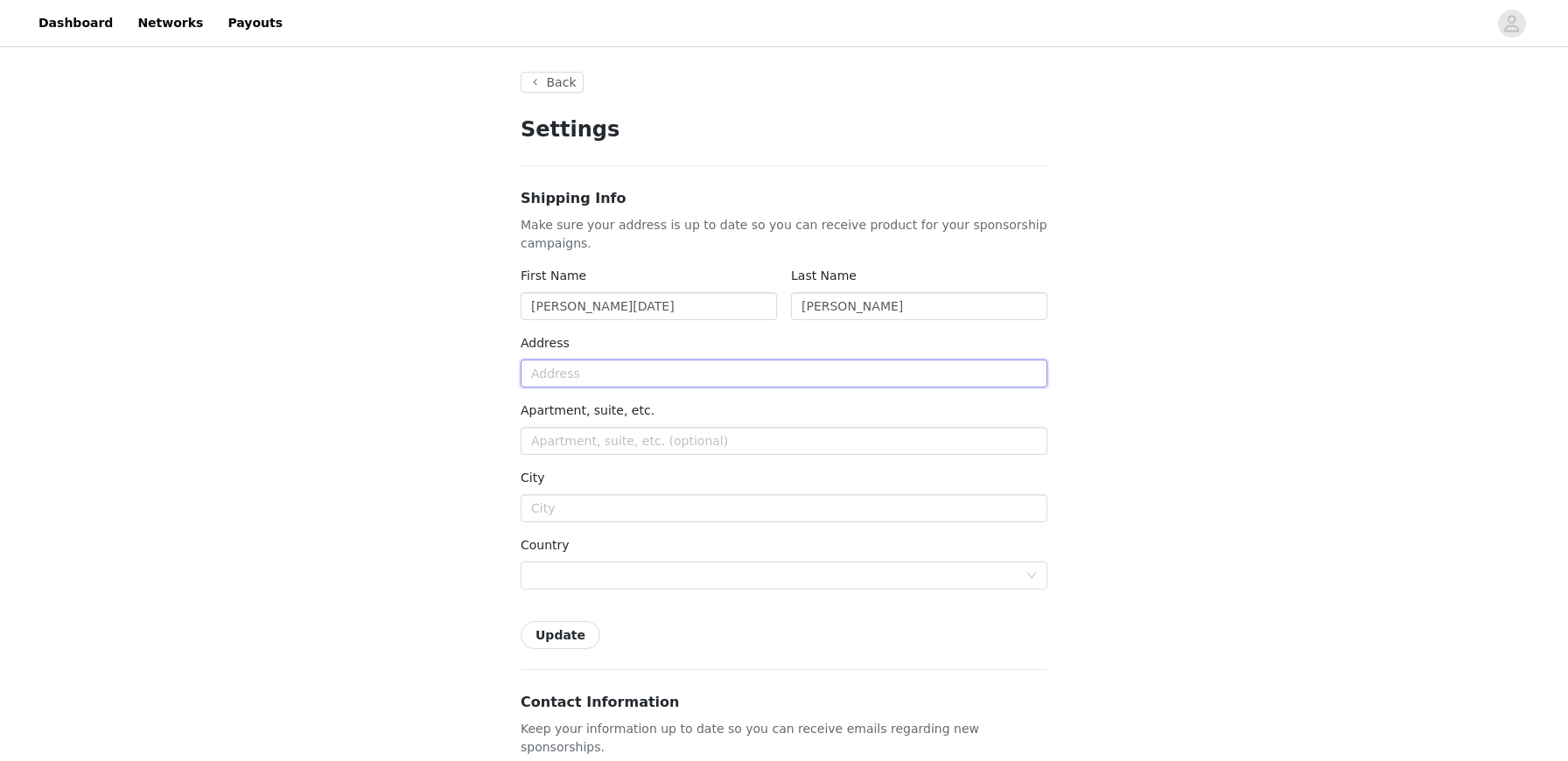
click at [613, 376] on input "text" at bounding box center [783, 374] width 526 height 28
type input "410 N Orange Ave"
type input "Apt 2422A"
type input "Orlando"
click at [627, 581] on div at bounding box center [778, 575] width 494 height 26
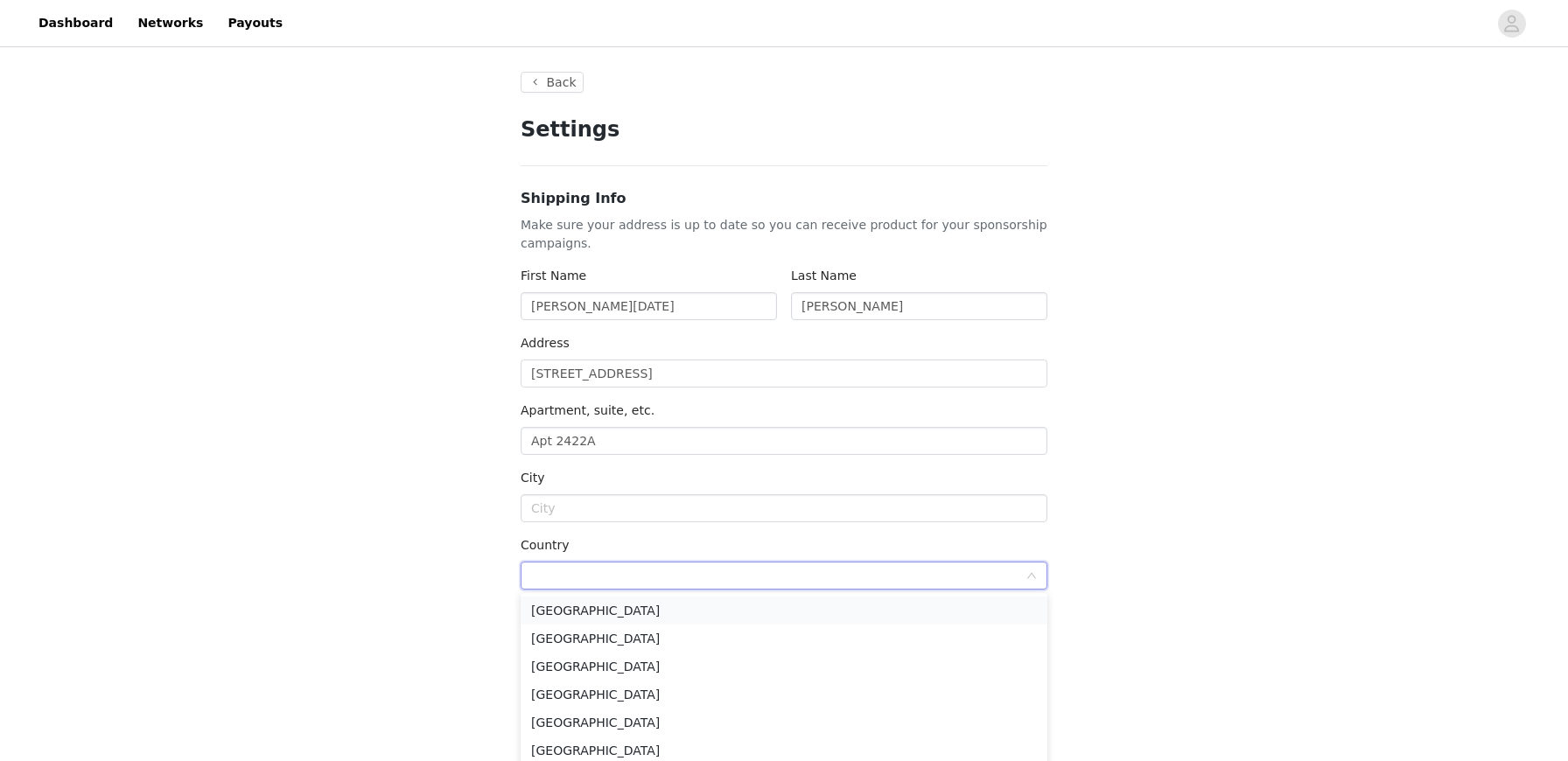
click at [620, 609] on li "United States" at bounding box center [783, 611] width 526 height 28
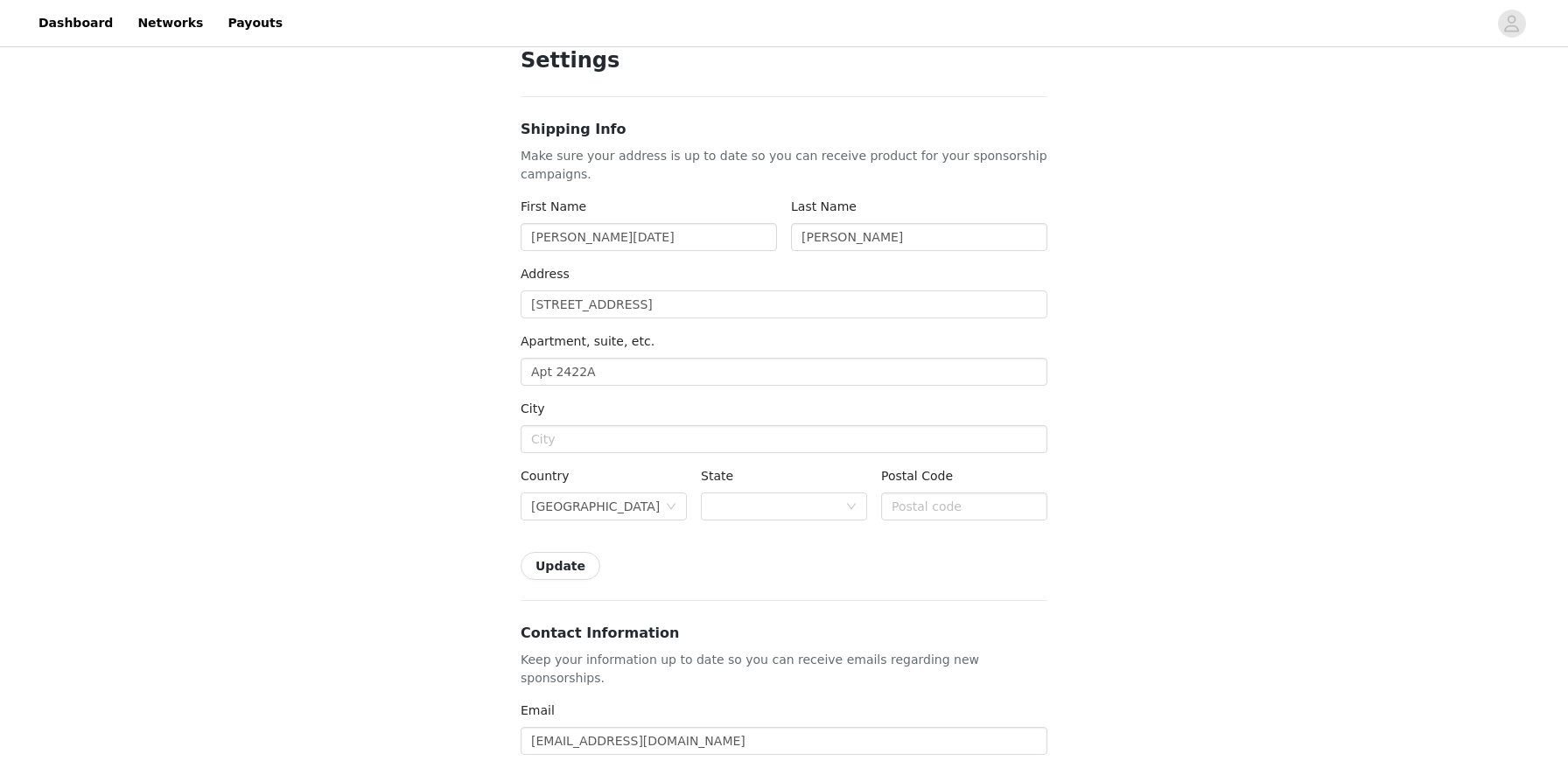
scroll to position [70, 0]
click at [718, 500] on div at bounding box center [778, 505] width 134 height 26
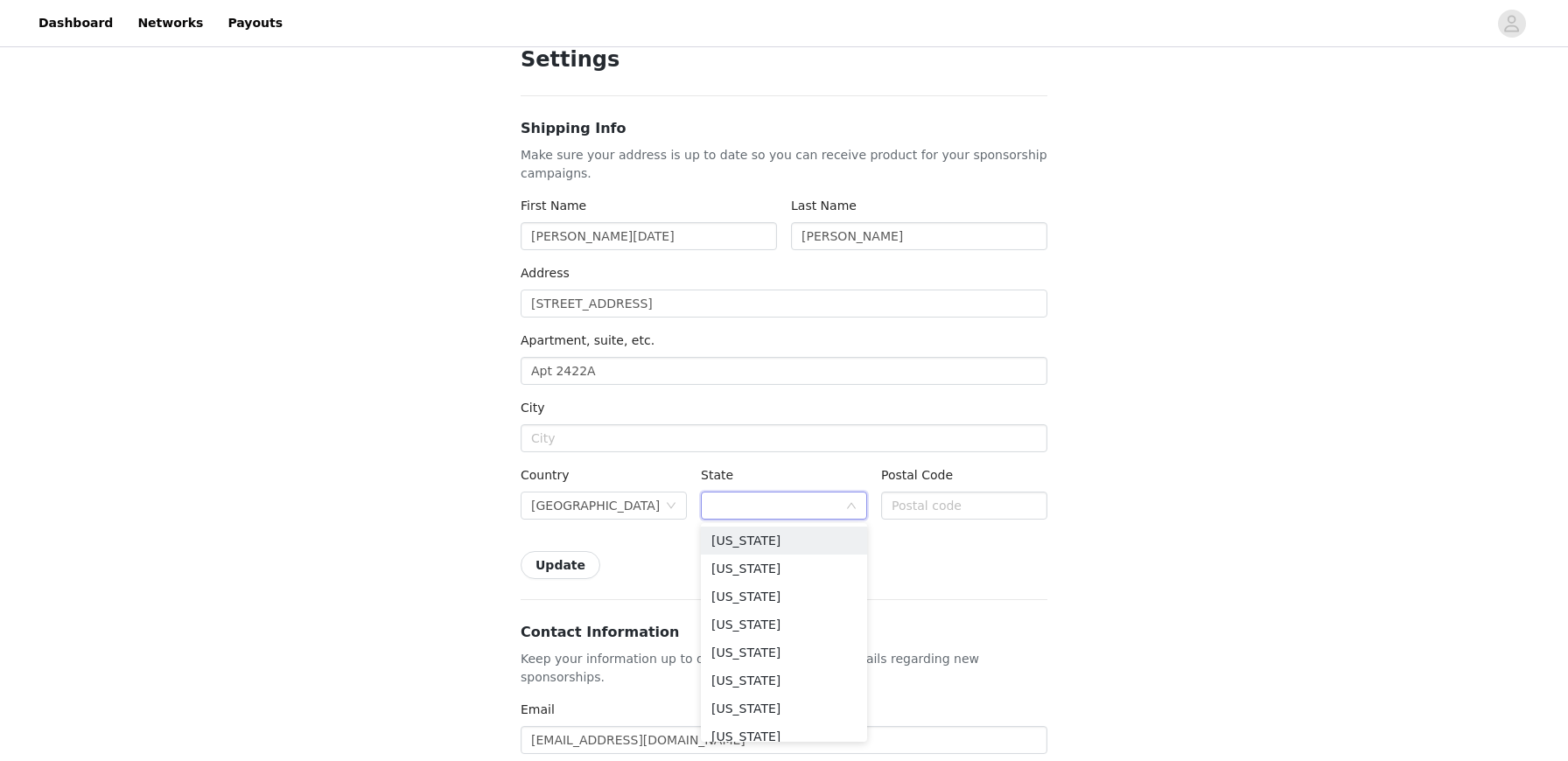
type input "f"
click at [752, 619] on li "Florida" at bounding box center [784, 625] width 166 height 28
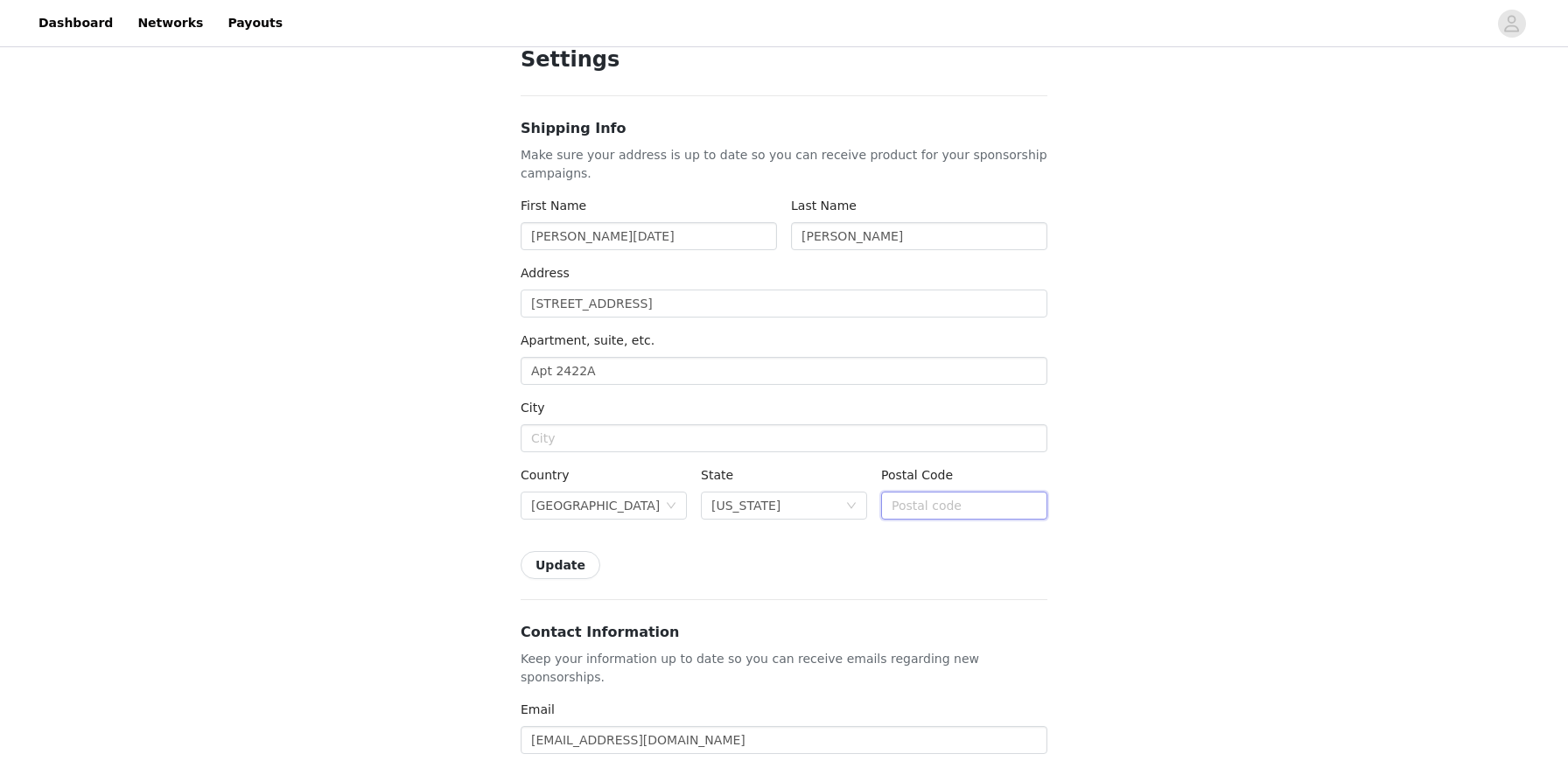
click at [940, 500] on input "text" at bounding box center [964, 505] width 166 height 28
type input "32801"
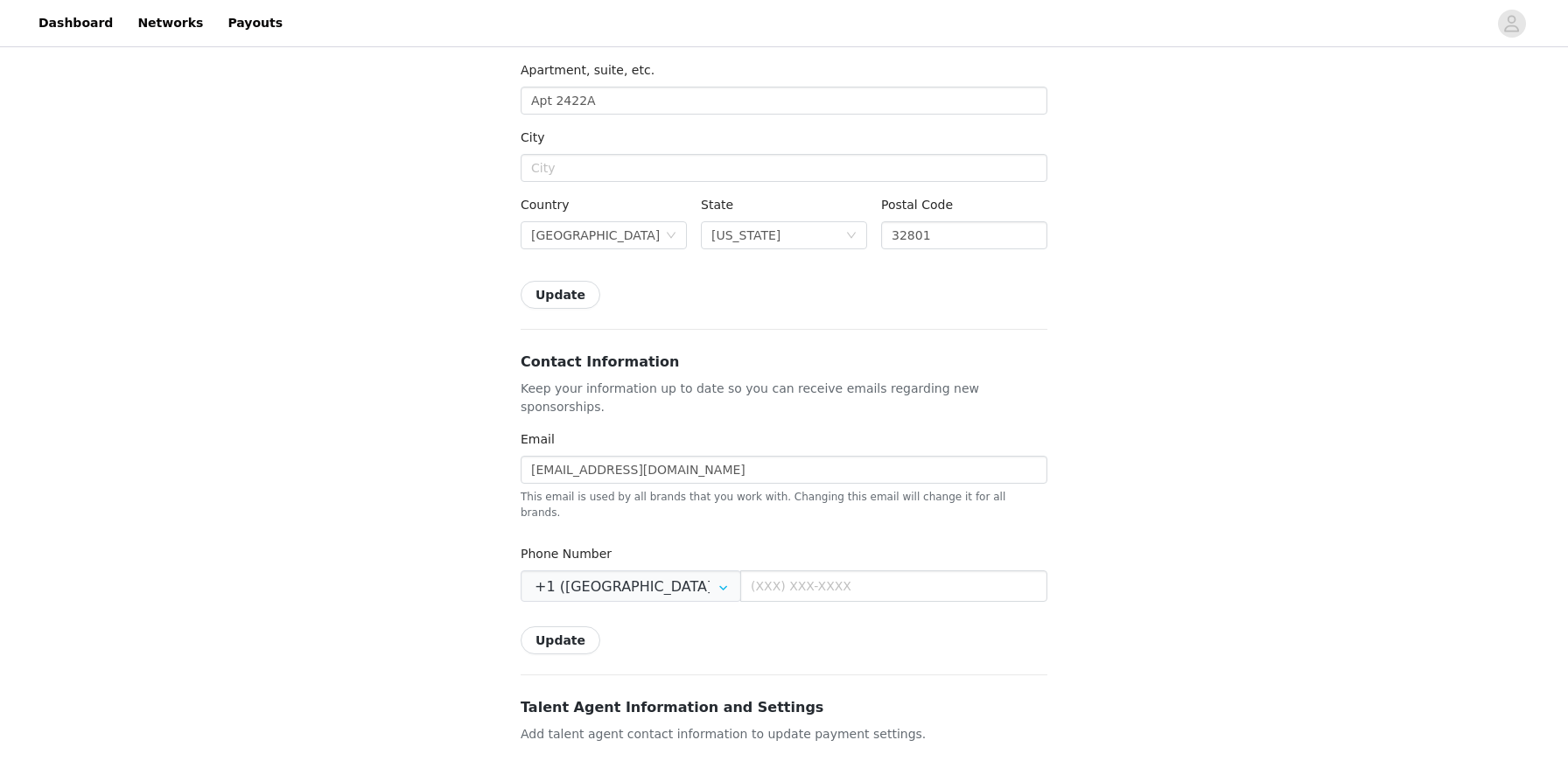
scroll to position [362, 0]
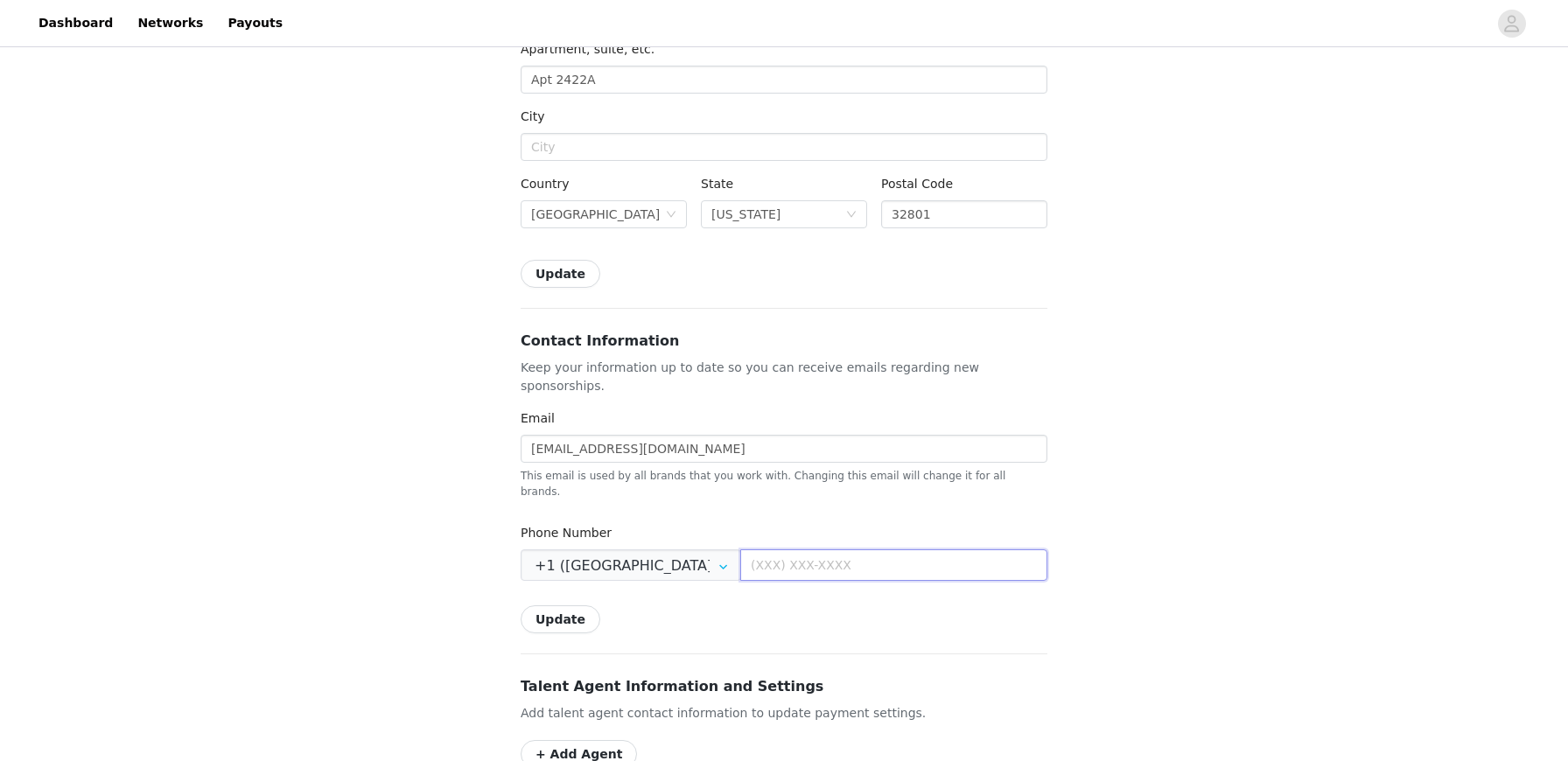
click at [779, 549] on input "text" at bounding box center [894, 565] width 308 height 32
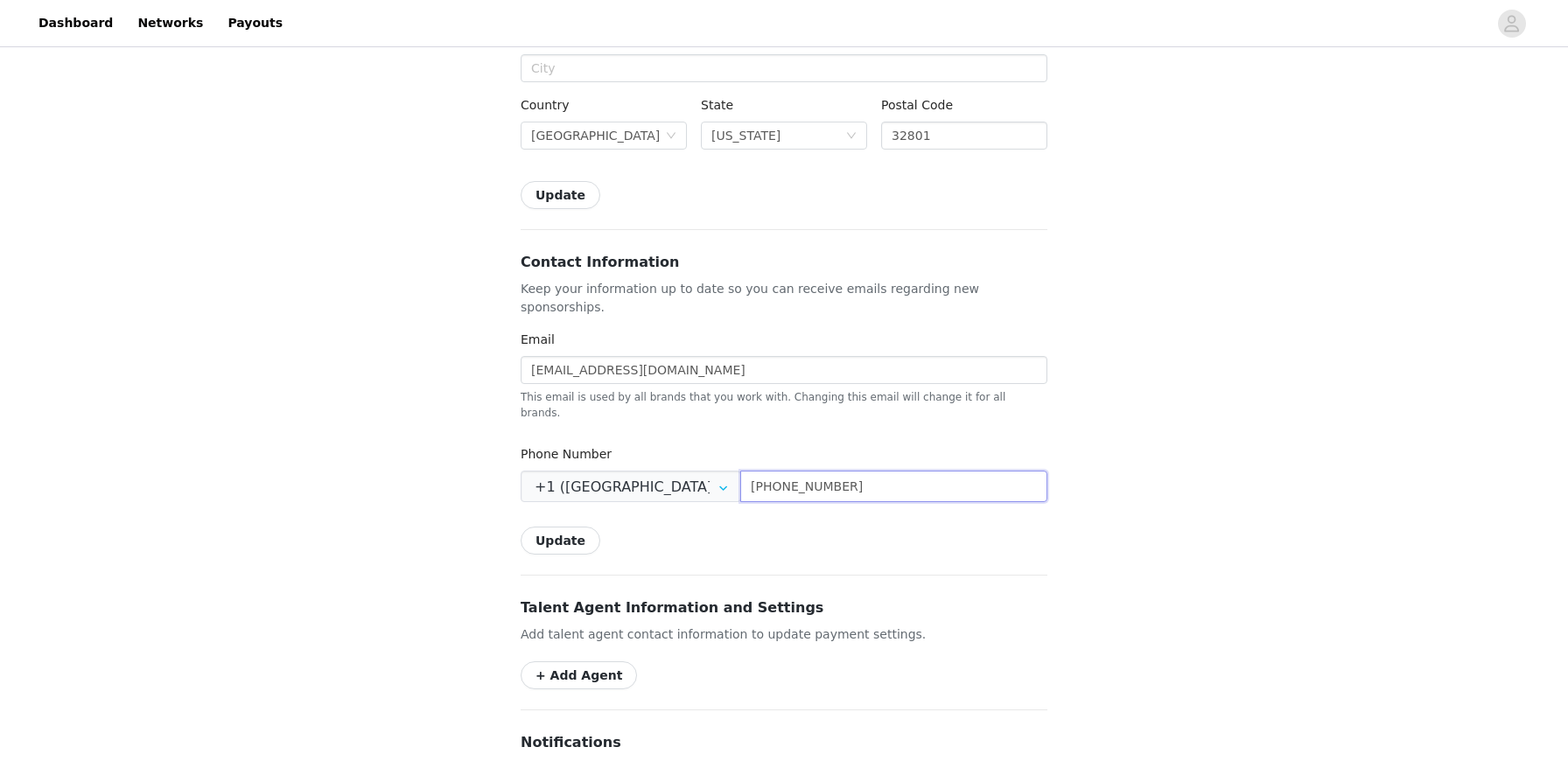
scroll to position [460, 0]
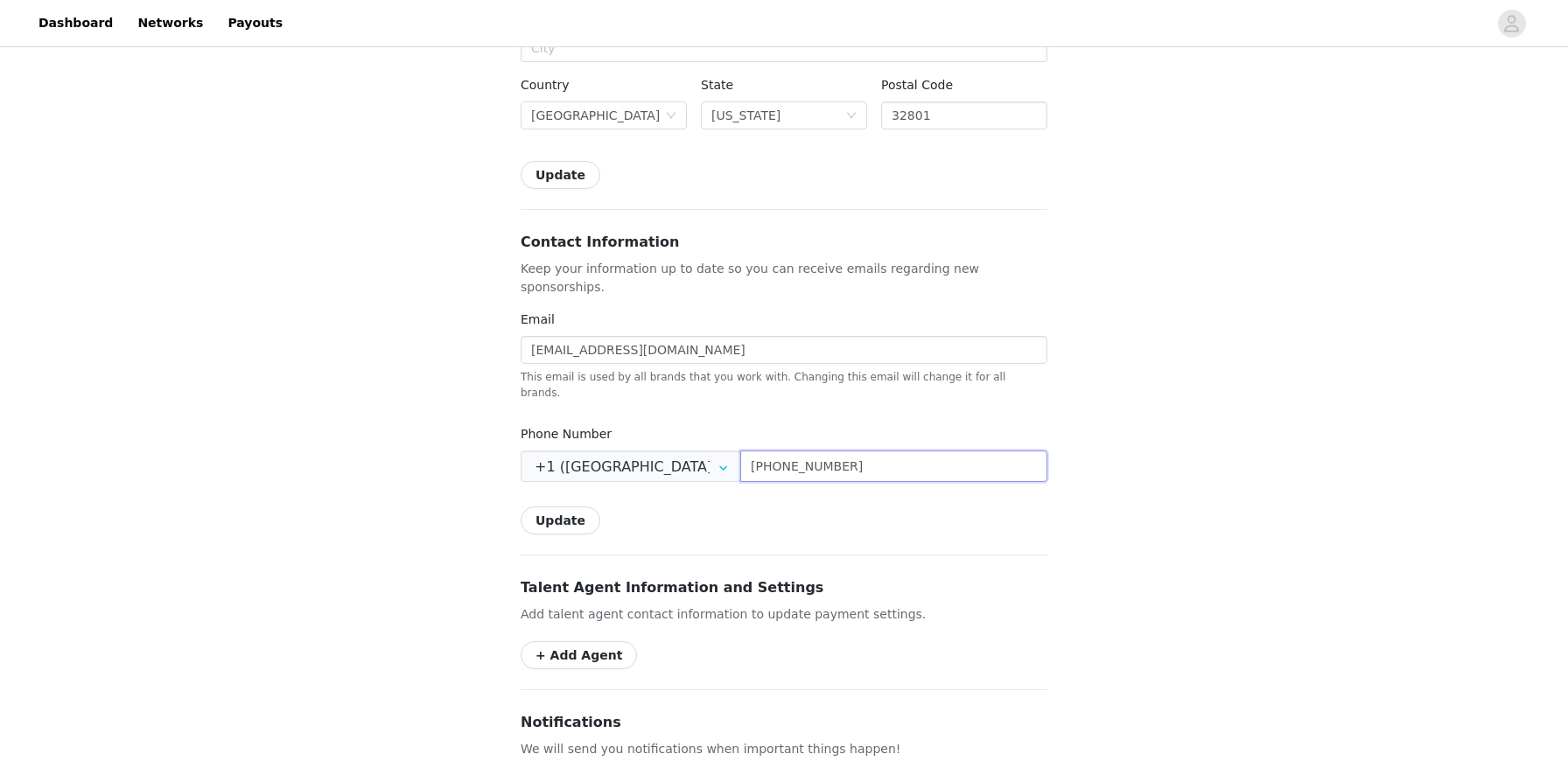
type input "(863) 206-6042"
click at [562, 169] on button "Update" at bounding box center [560, 175] width 80 height 28
click at [937, 27] on link "Close" at bounding box center [947, 33] width 33 height 14
click at [556, 172] on button "Update" at bounding box center [560, 175] width 80 height 28
click at [782, 189] on div "Settings Shipping Info Make sure your address is up to date so you can receive …" at bounding box center [783, 397] width 526 height 1488
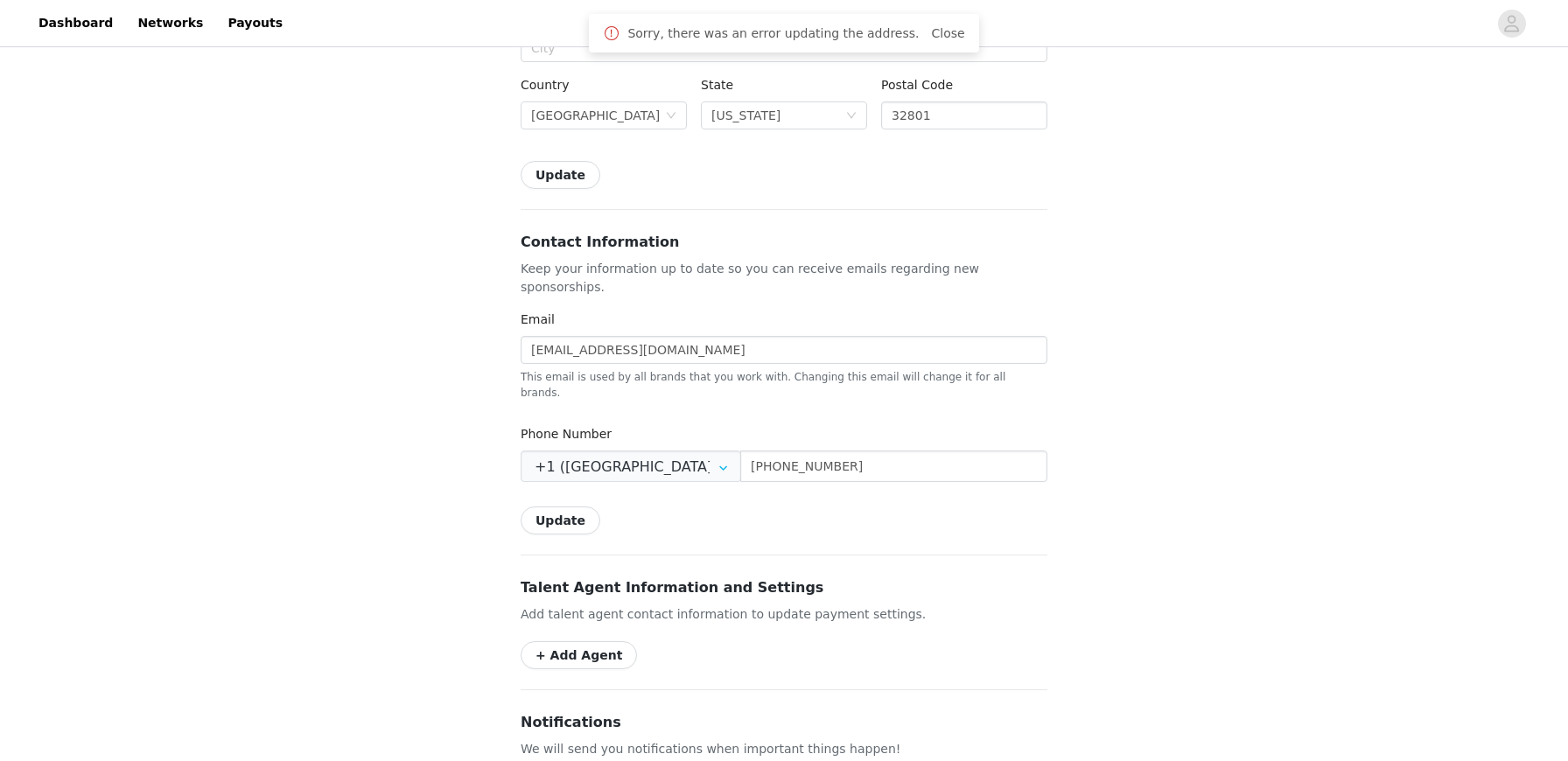
click at [562, 506] on button "Update" at bounding box center [560, 520] width 80 height 28
click at [734, 512] on div "Settings Shipping Info Make sure your address is up to date so you can receive …" at bounding box center [783, 397] width 526 height 1488
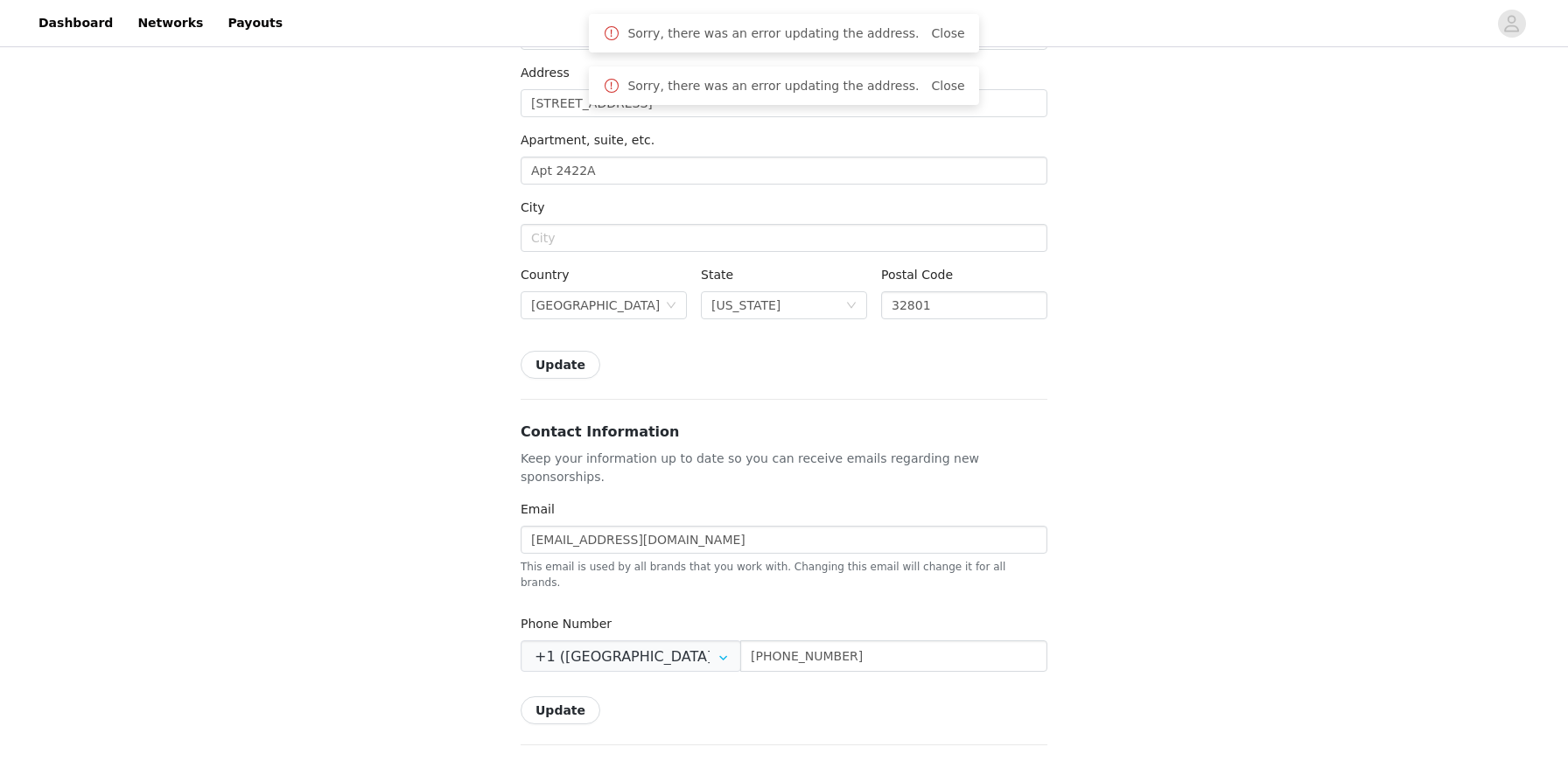
scroll to position [0, 0]
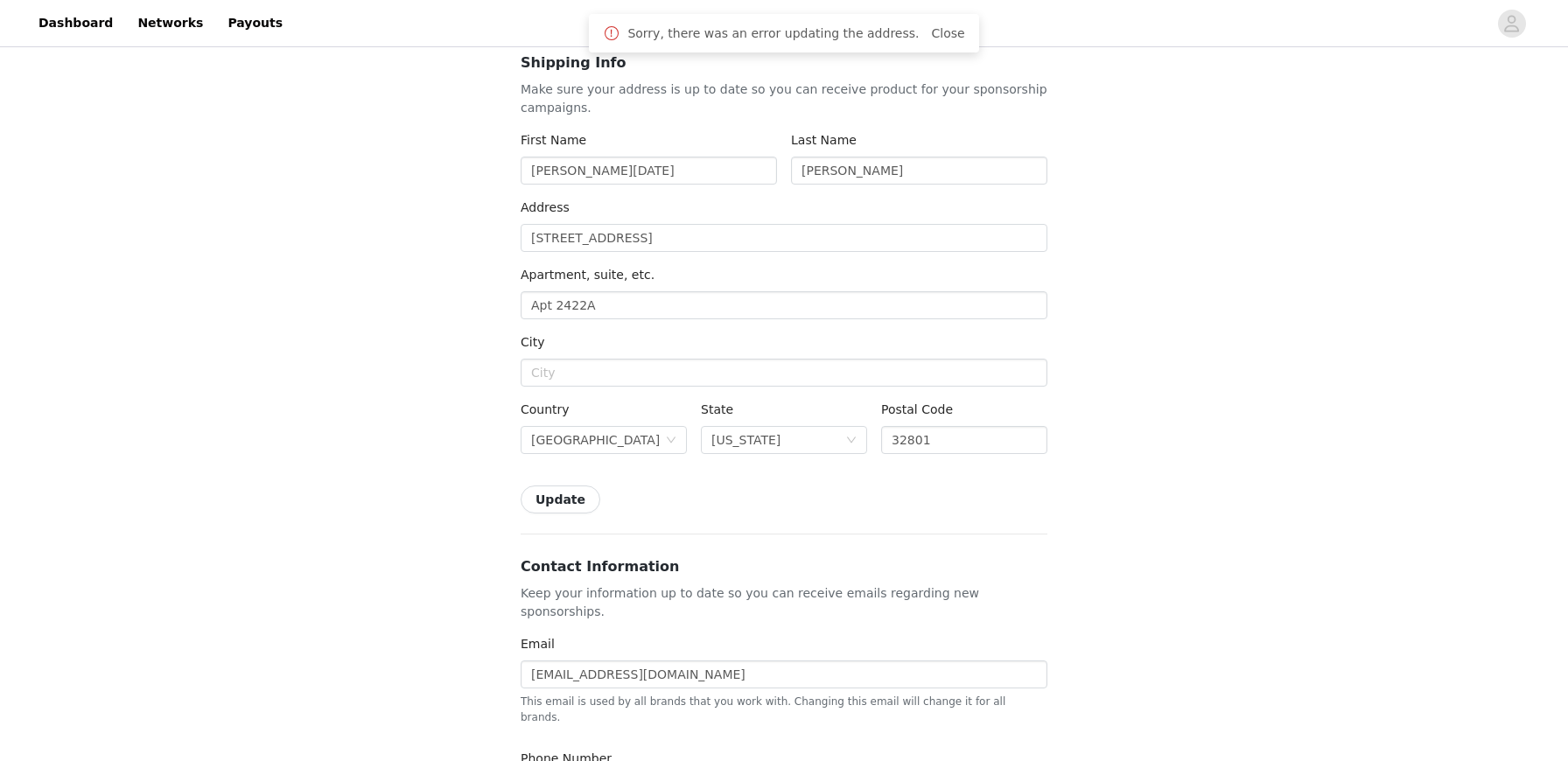
scroll to position [140, 0]
click at [672, 232] on input "410 N Orange Ave" at bounding box center [783, 234] width 526 height 28
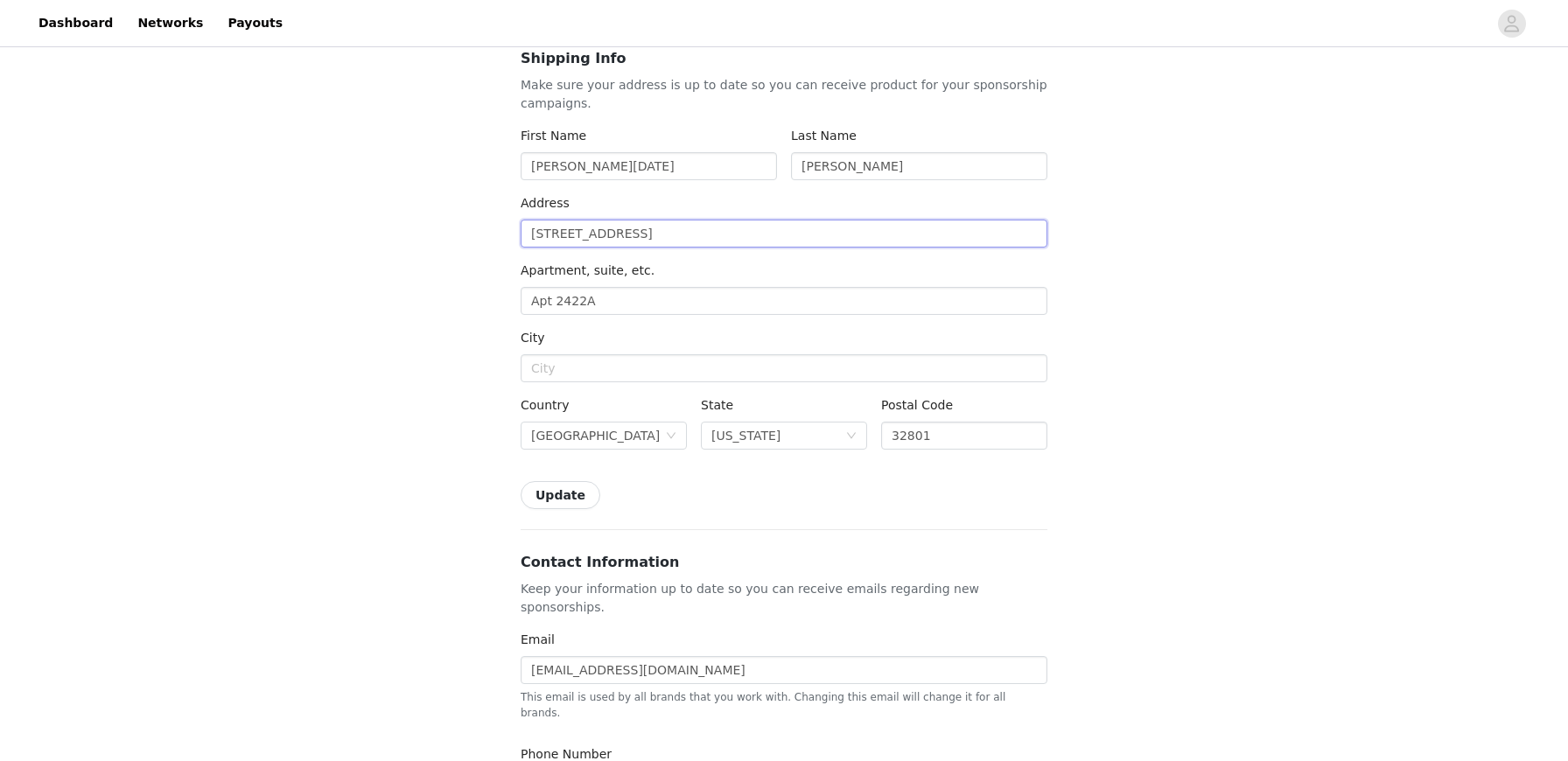
click at [702, 231] on input "410 N Orange Ave" at bounding box center [783, 234] width 526 height 28
click at [429, 306] on div "Back Settings Shipping Info Make sure your address is up to date so you can rec…" at bounding box center [784, 727] width 1568 height 1633
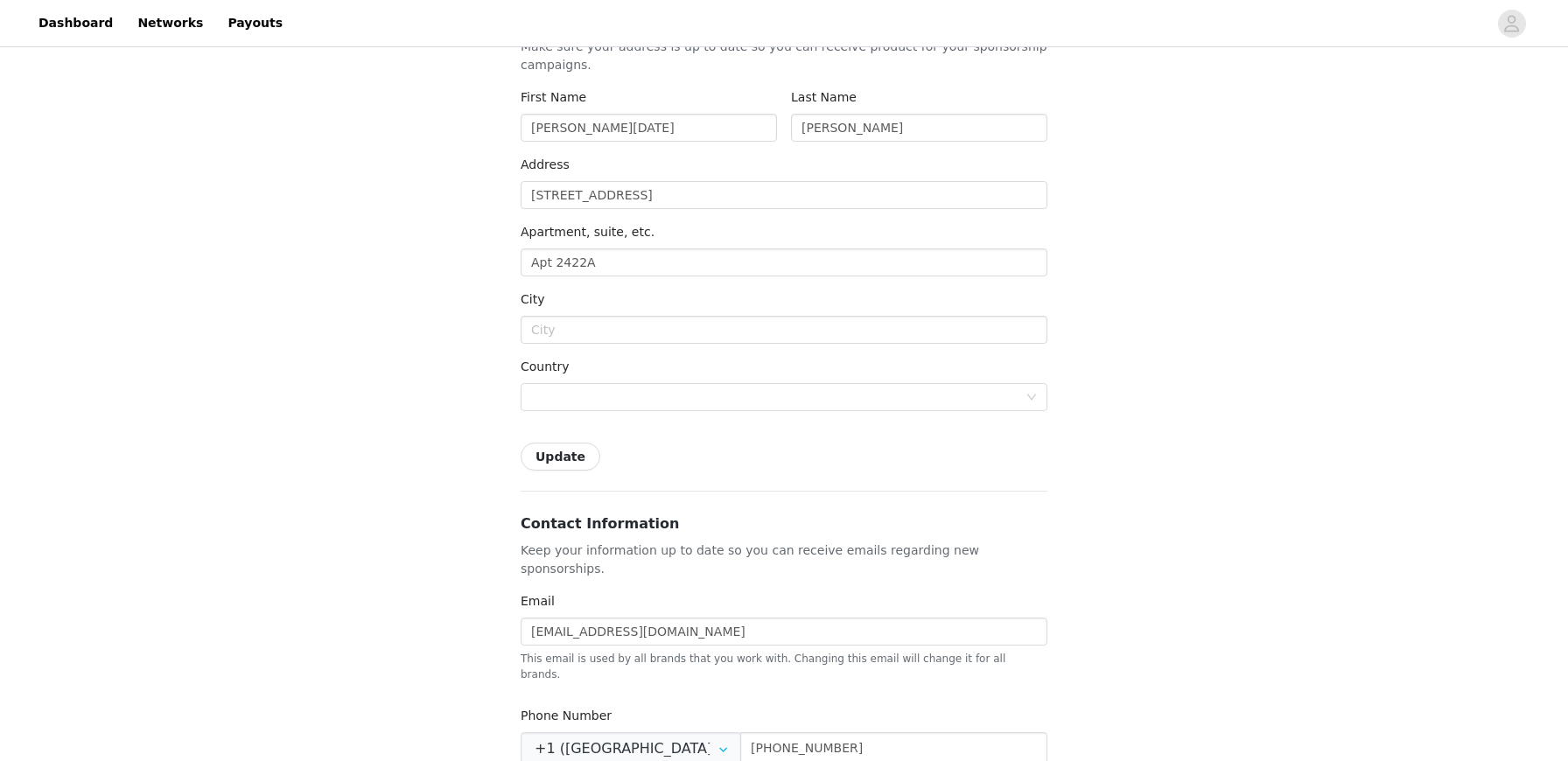
scroll to position [188, 0]
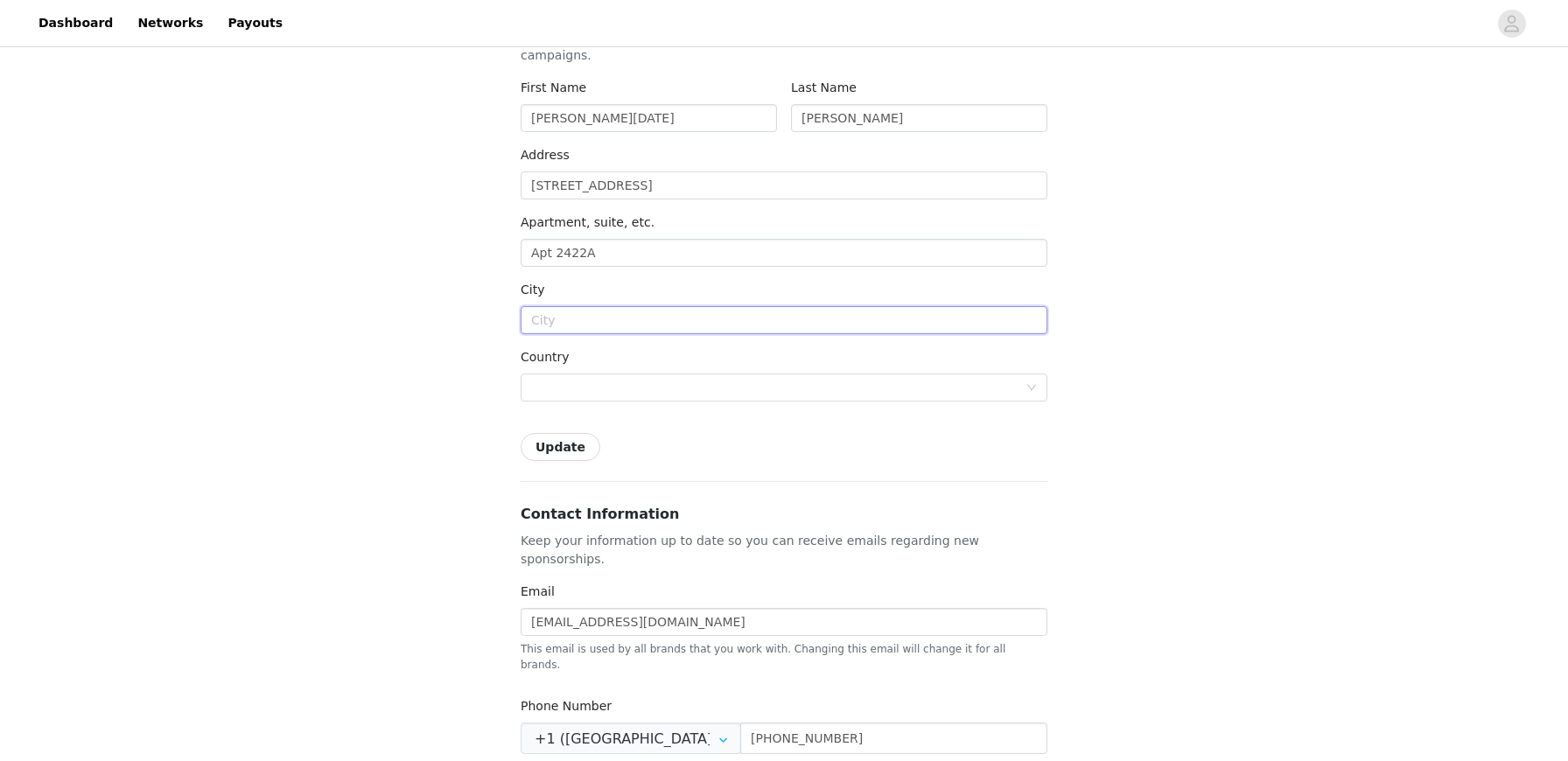
click at [603, 310] on input "text" at bounding box center [783, 321] width 526 height 28
type input "Orlando"
click at [657, 389] on div at bounding box center [778, 387] width 494 height 26
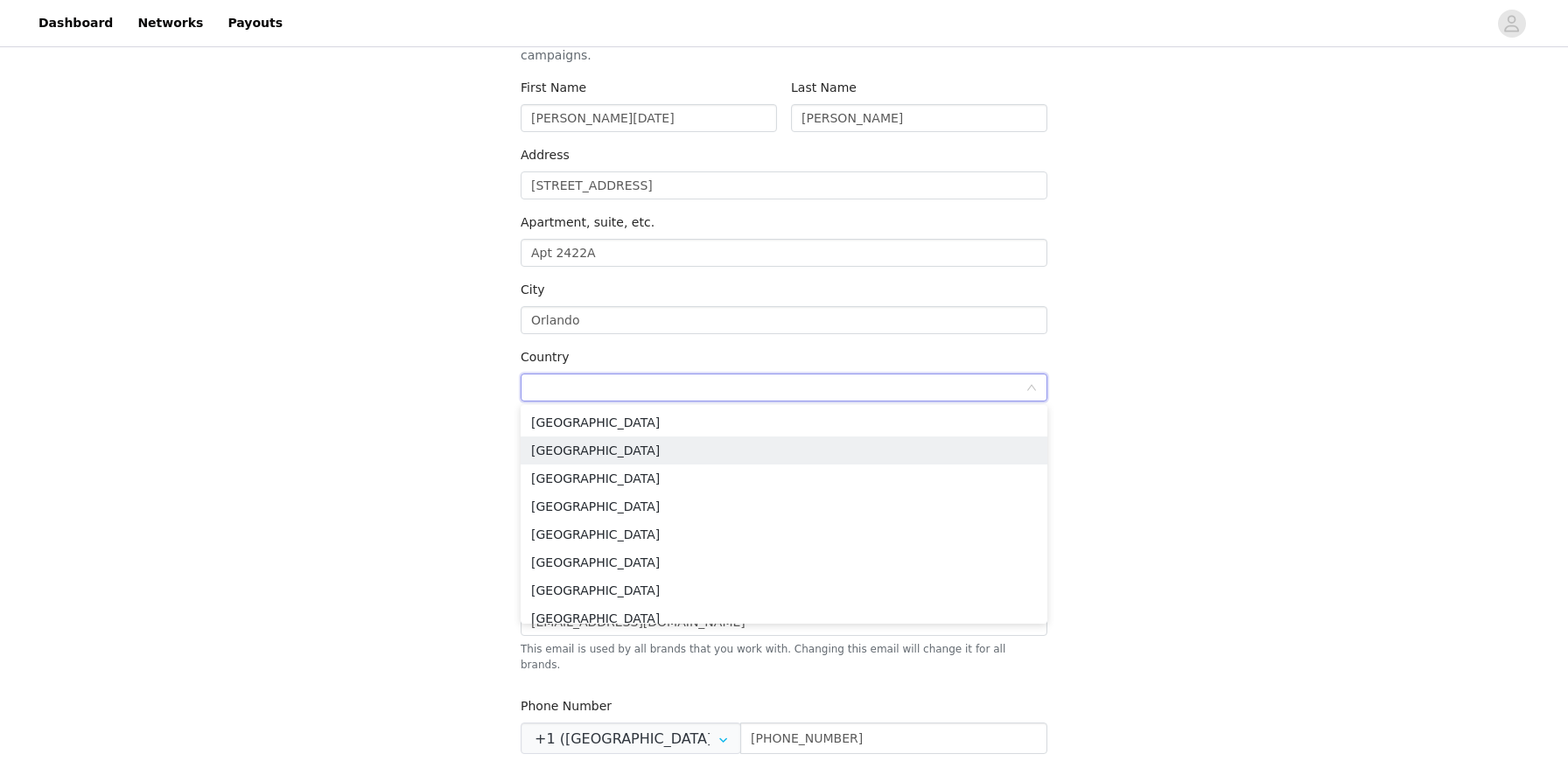
scroll to position [6528, 0]
click at [627, 425] on li "Vietnam" at bounding box center [783, 419] width 526 height 28
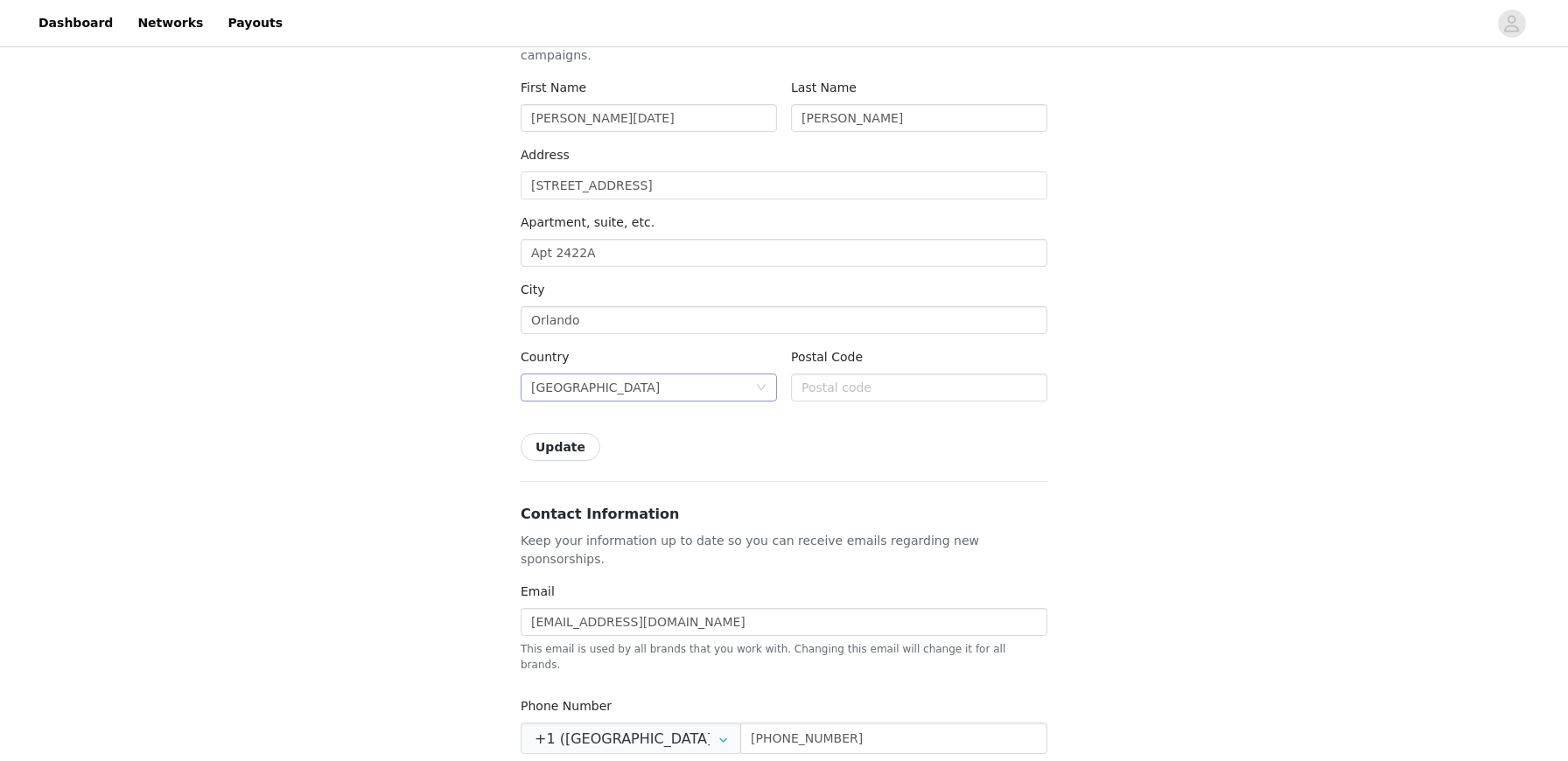
click at [604, 375] on div "Vietnam" at bounding box center [643, 387] width 224 height 26
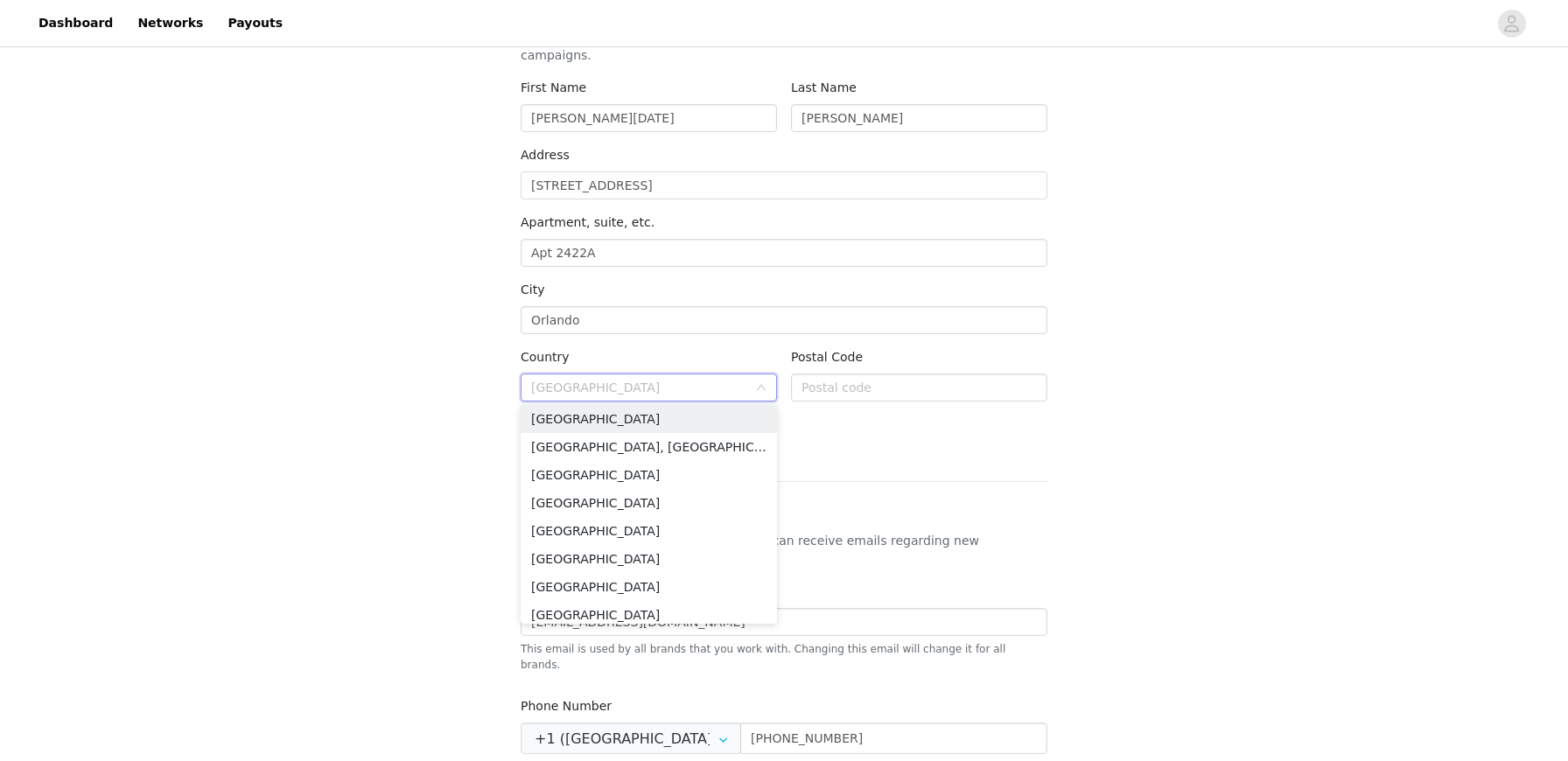
type input "u"
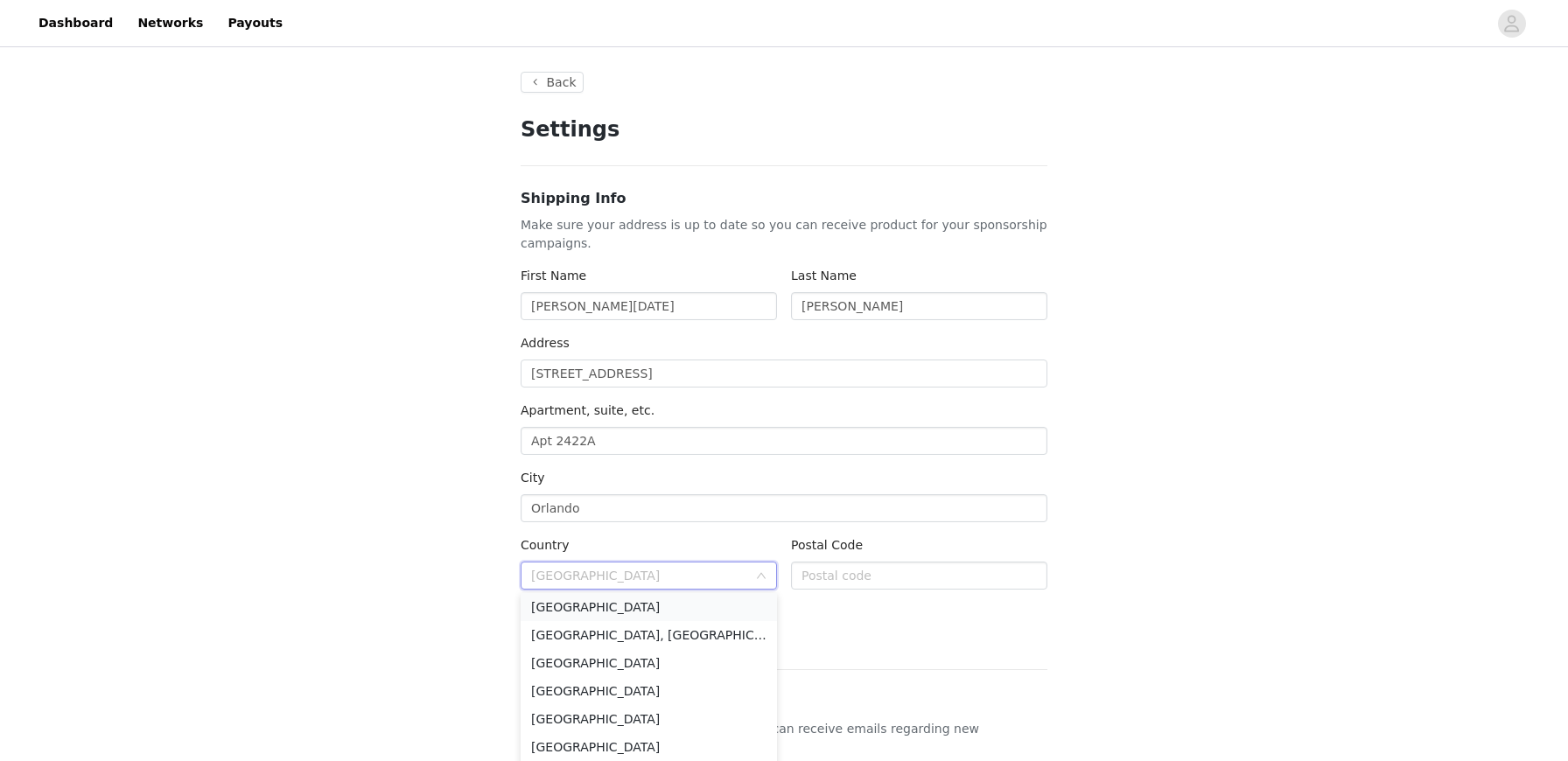
click at [571, 612] on li "Vietnam" at bounding box center [648, 607] width 257 height 28
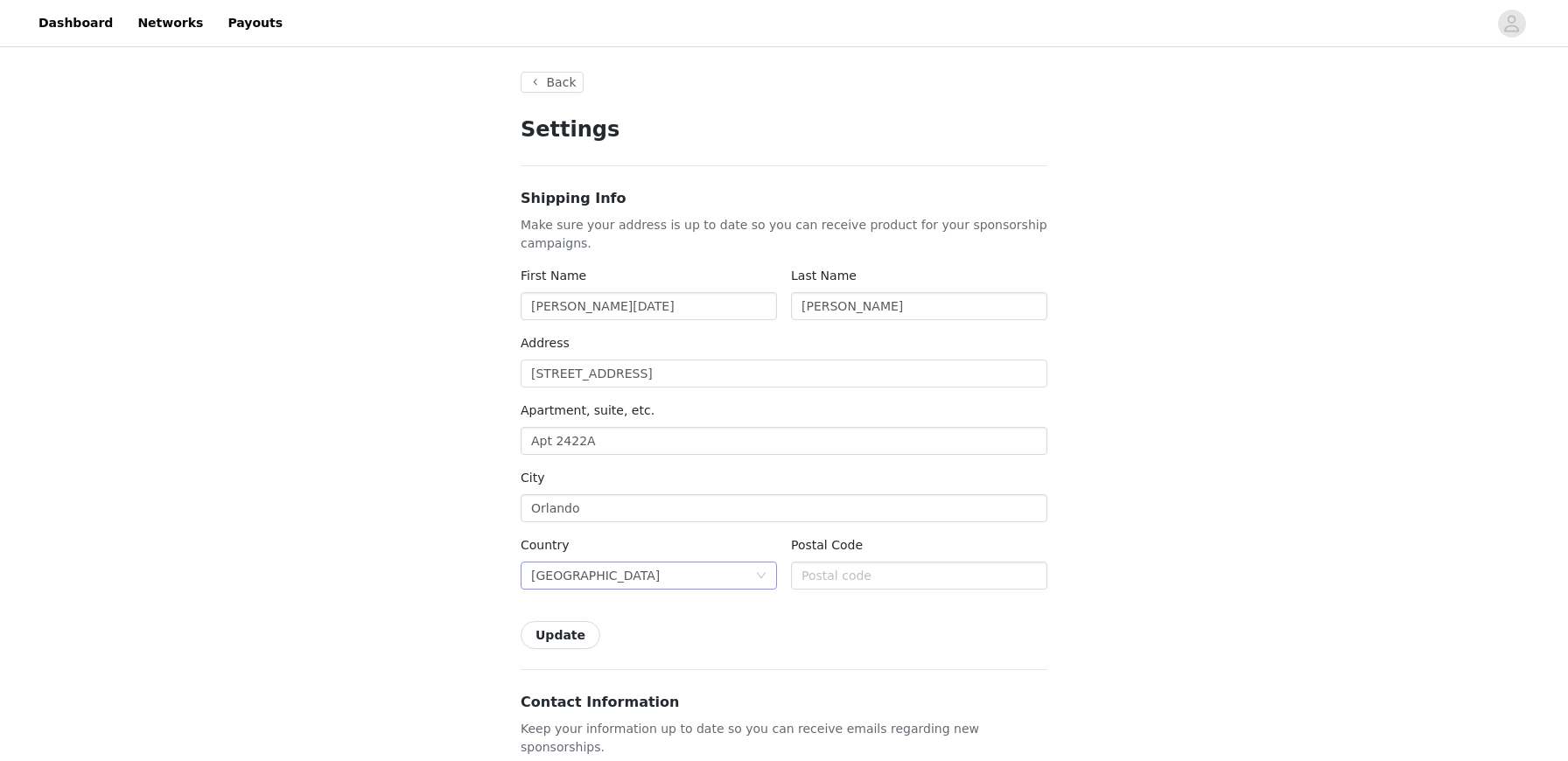
click at [593, 587] on div "Vietnam" at bounding box center [643, 575] width 224 height 26
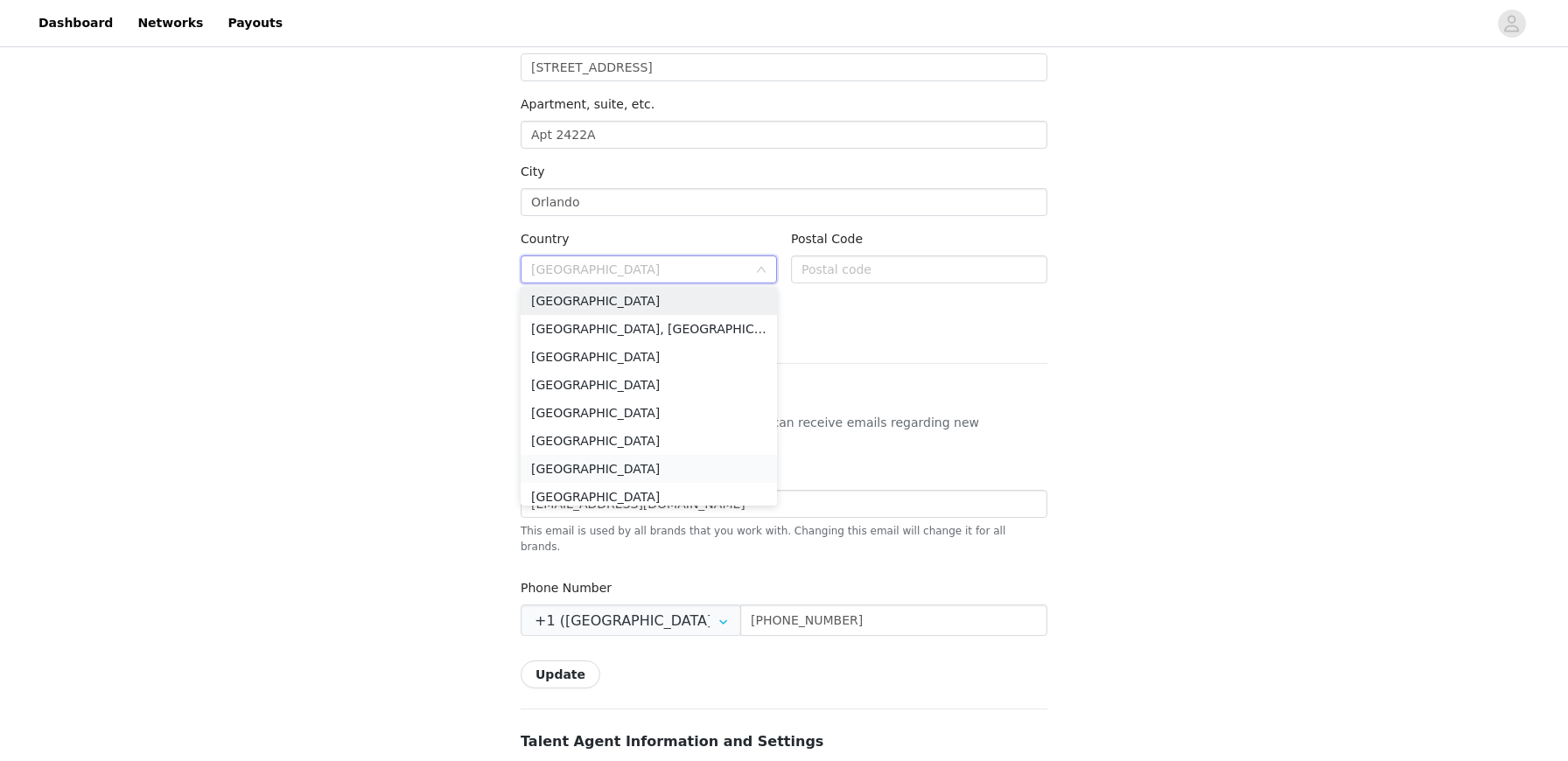
scroll to position [6533, 0]
click at [611, 491] on li "United States" at bounding box center [648, 491] width 257 height 28
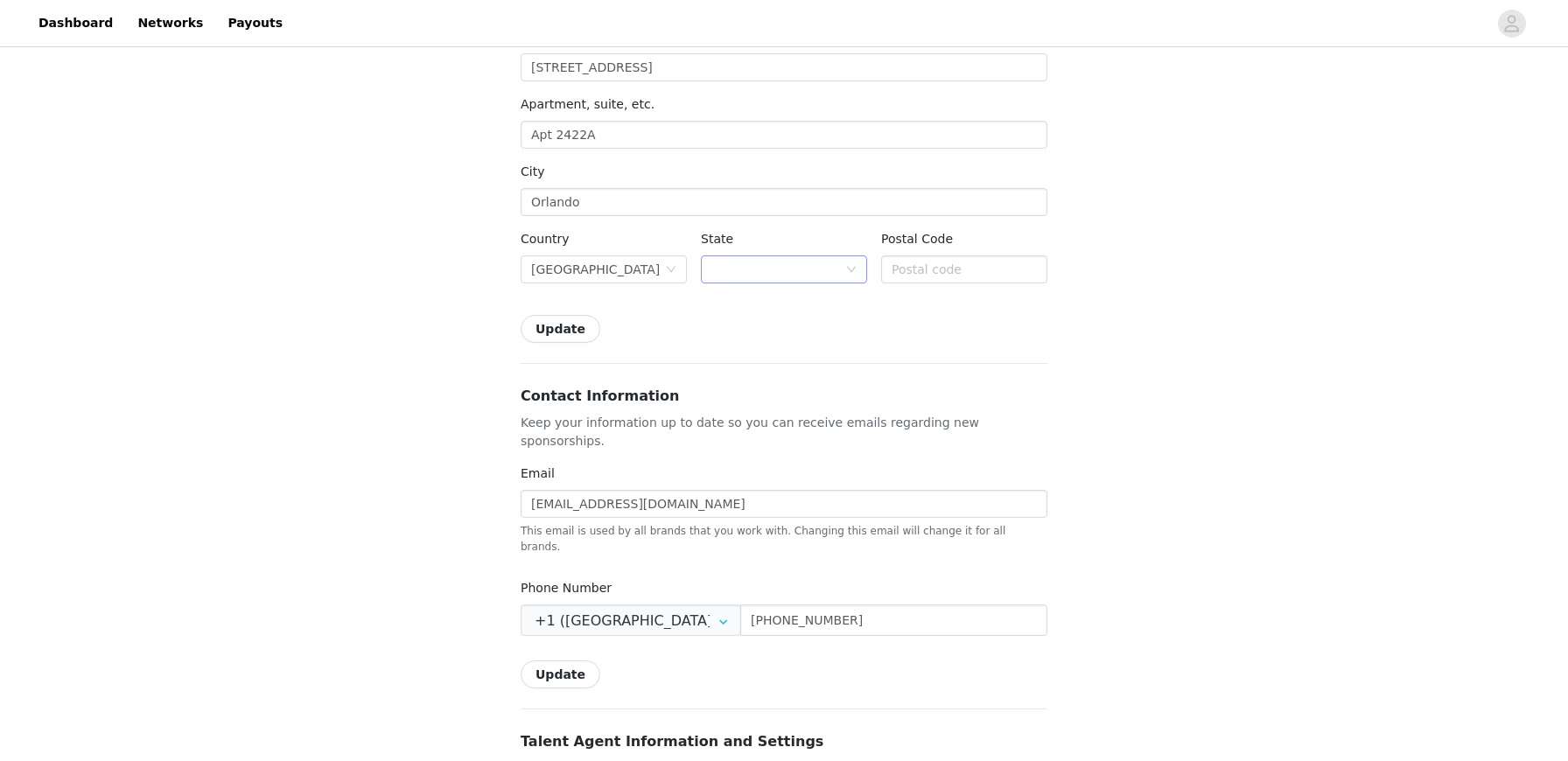
click at [789, 273] on div at bounding box center [778, 270] width 134 height 26
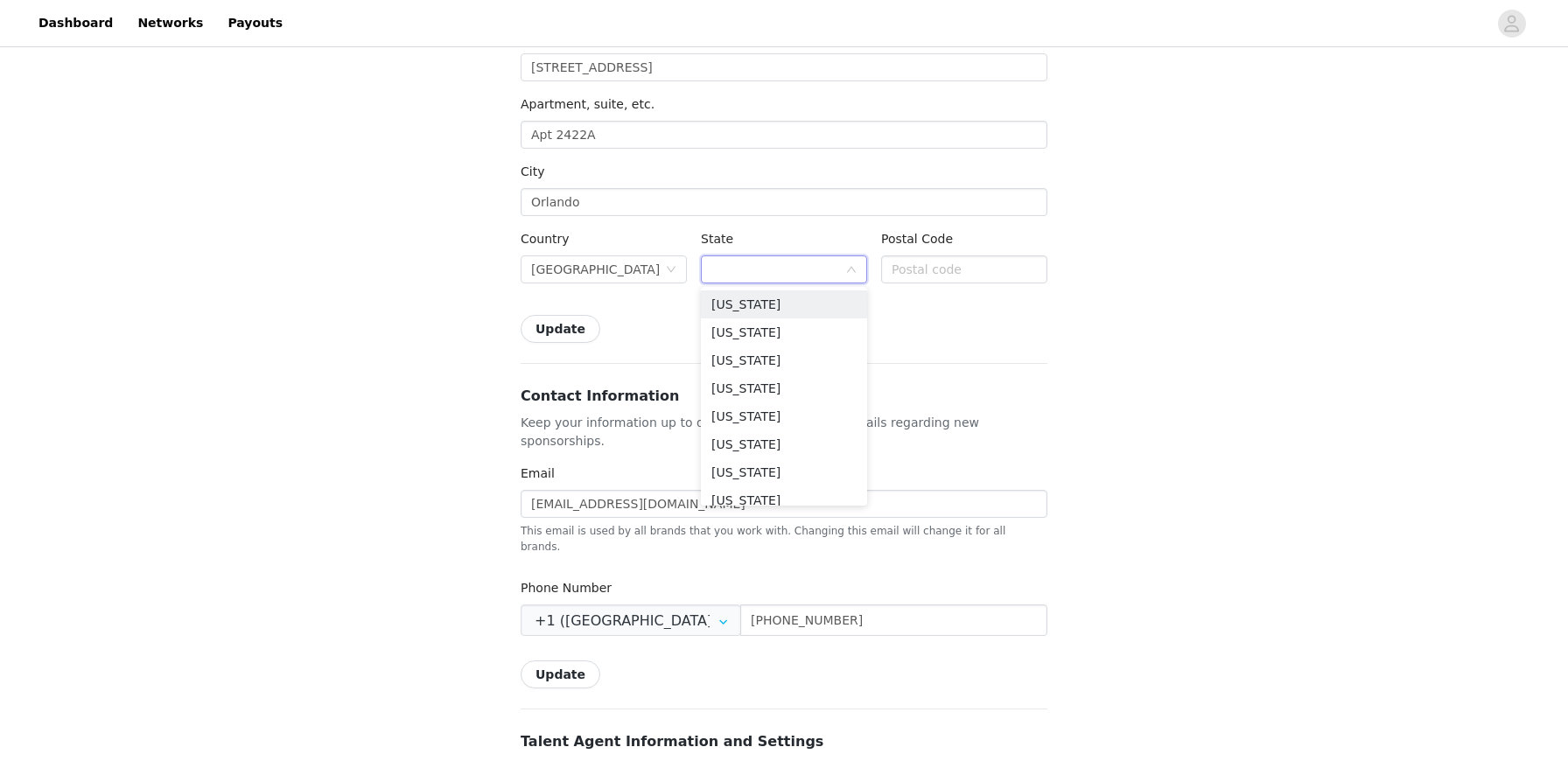
type input "f"
click at [751, 382] on li "Florida" at bounding box center [784, 388] width 166 height 28
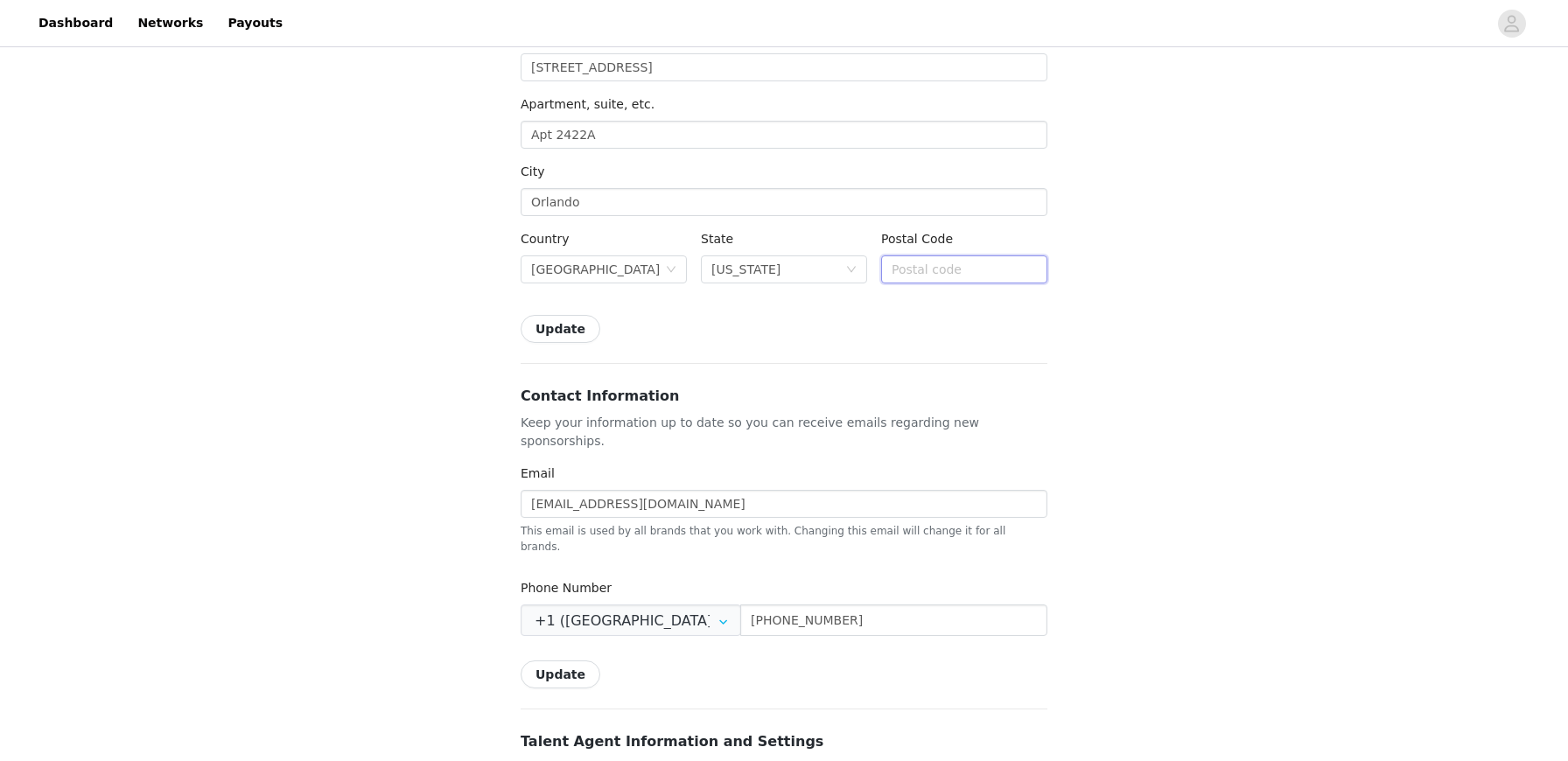
click at [966, 276] on input "text" at bounding box center [964, 270] width 166 height 28
type input "32801"
click at [564, 319] on button "Update" at bounding box center [560, 329] width 80 height 28
click at [136, 15] on link "Networks" at bounding box center [170, 23] width 87 height 39
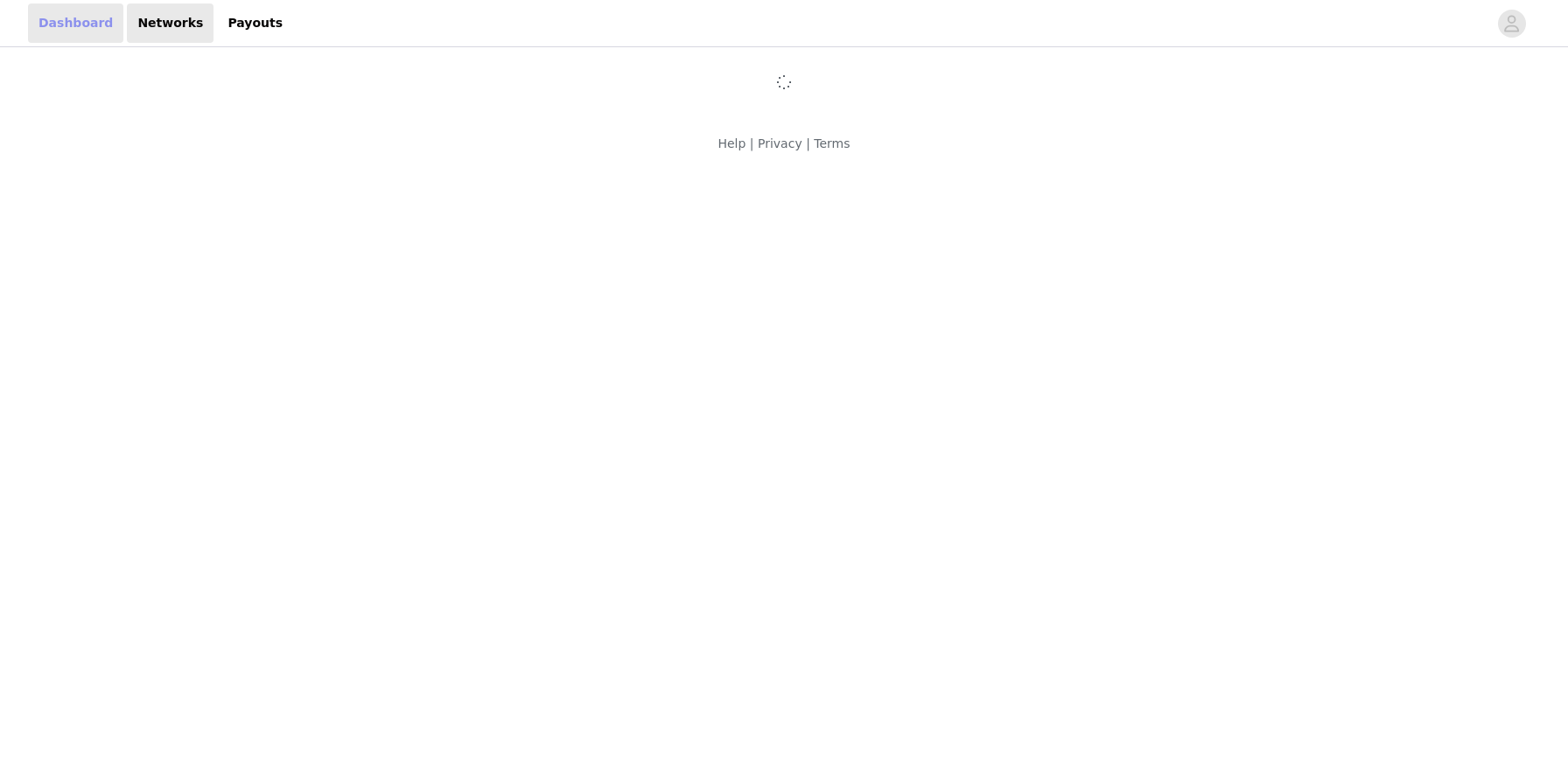
click at [93, 26] on link "Dashboard" at bounding box center [76, 23] width 96 height 39
